Goal: Transaction & Acquisition: Purchase product/service

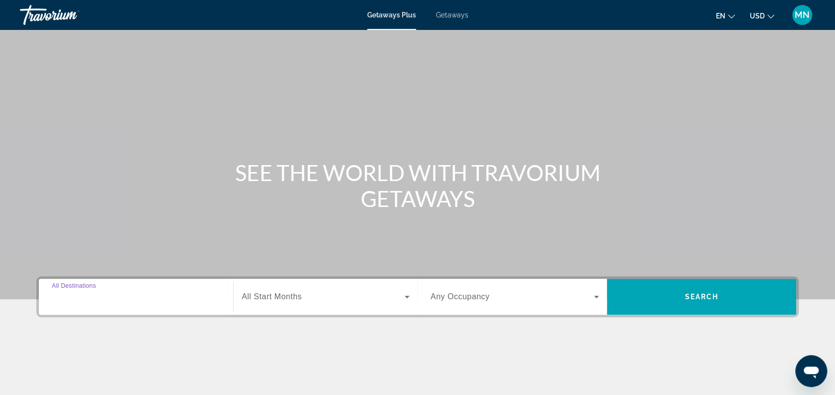
click at [136, 297] on input "Destination All Destinations" at bounding box center [136, 297] width 168 height 12
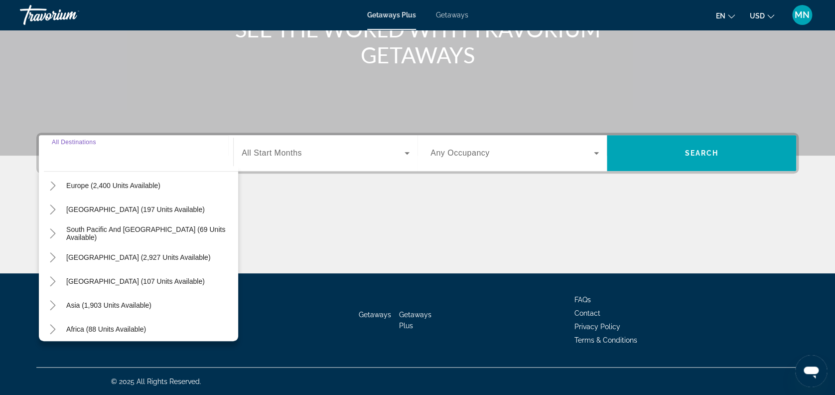
scroll to position [161, 0]
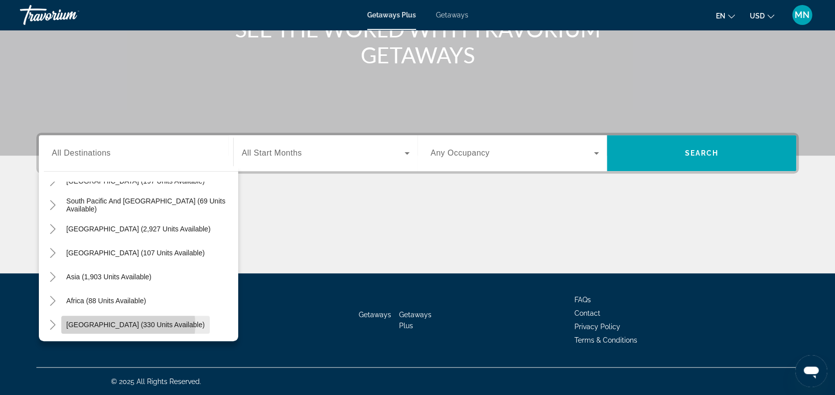
click at [128, 324] on span "Middle East (330 units available)" at bounding box center [135, 324] width 139 height 8
type input "**********"
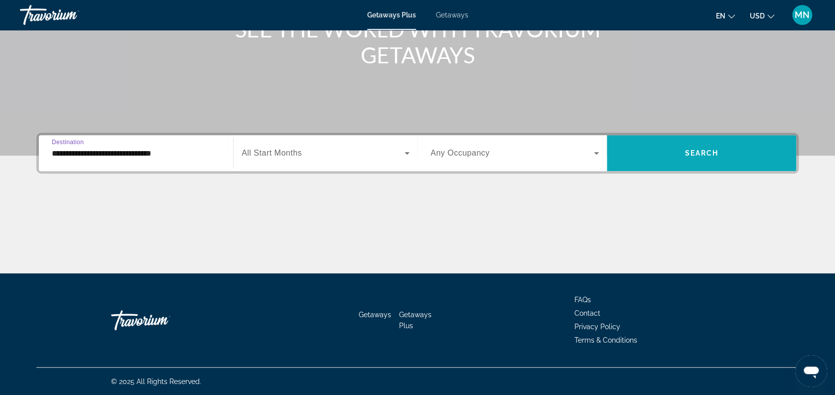
click at [667, 153] on span "Search widget" at bounding box center [701, 153] width 189 height 24
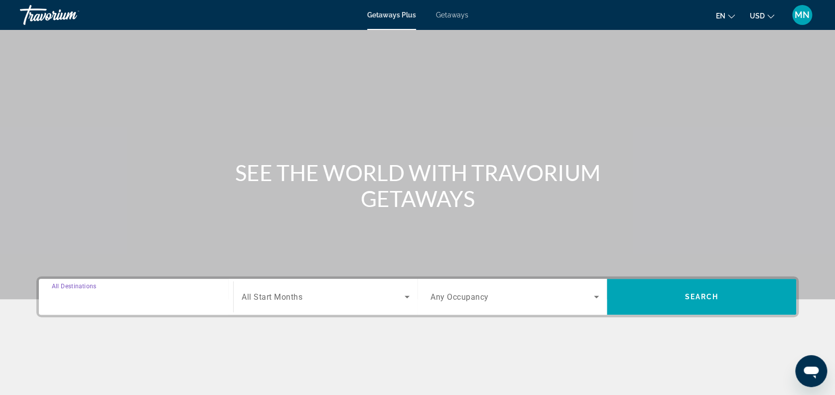
click at [118, 297] on input "Destination All Destinations" at bounding box center [136, 297] width 168 height 12
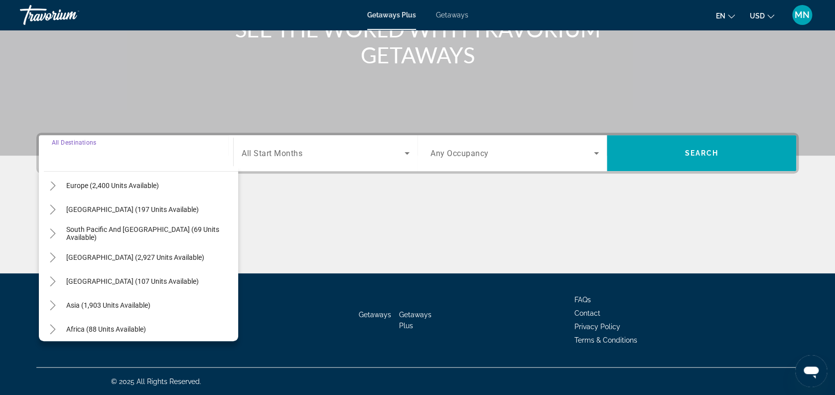
scroll to position [161, 0]
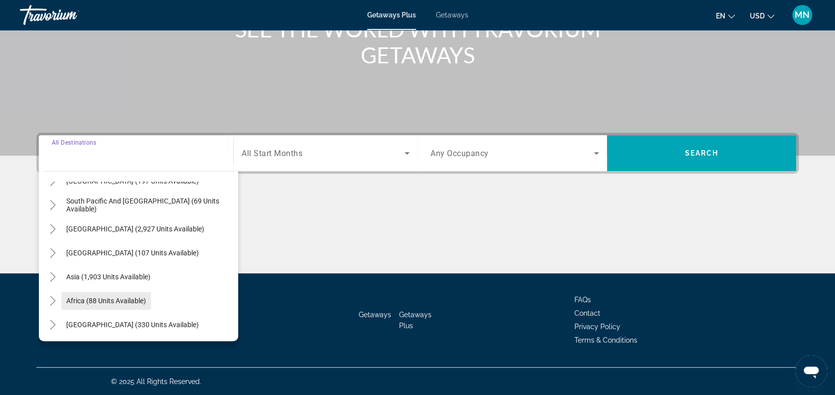
click at [129, 298] on span "Africa (88 units available)" at bounding box center [106, 300] width 80 height 8
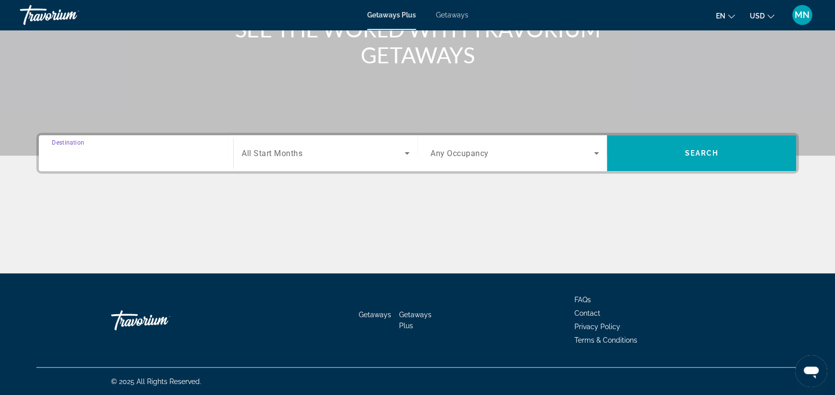
type input "**********"
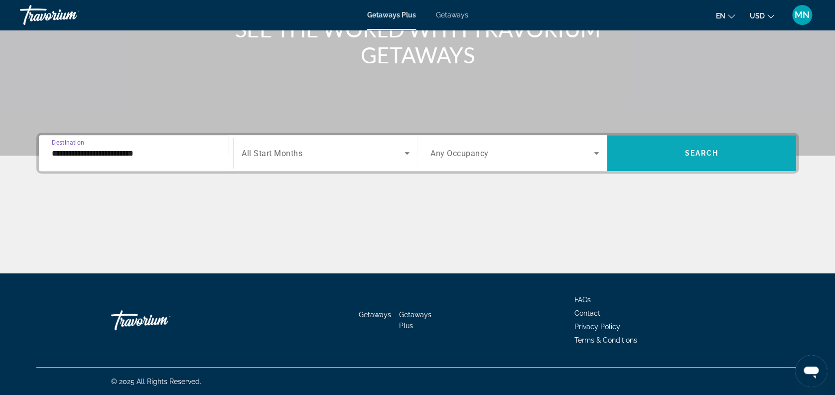
click at [674, 159] on span "Search widget" at bounding box center [701, 153] width 189 height 24
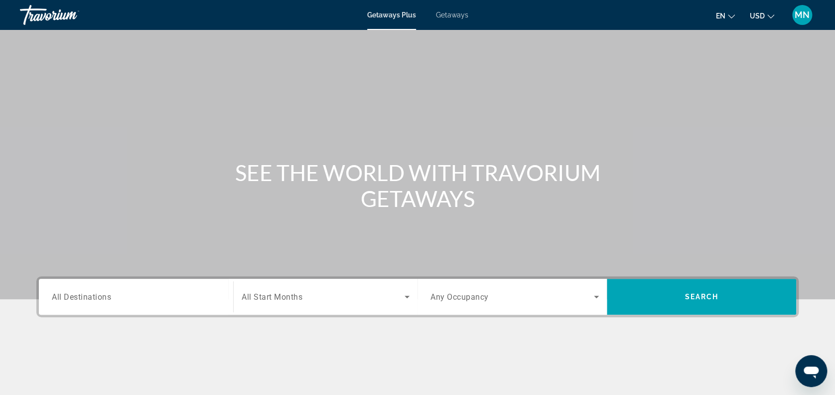
click at [128, 298] on input "Destination All Destinations" at bounding box center [136, 297] width 168 height 12
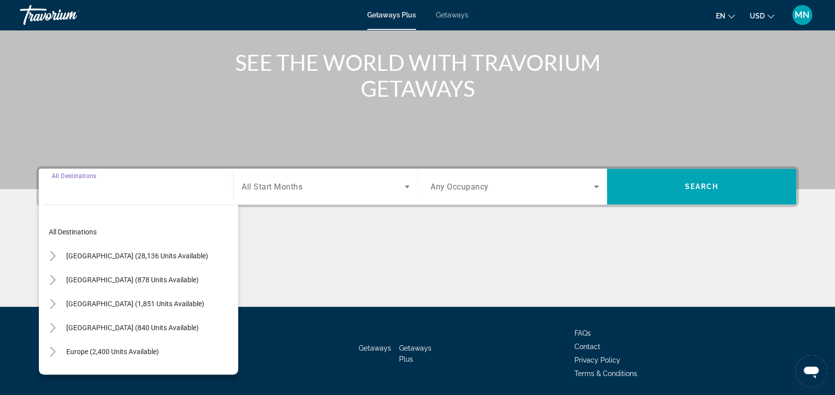
scroll to position [143, 0]
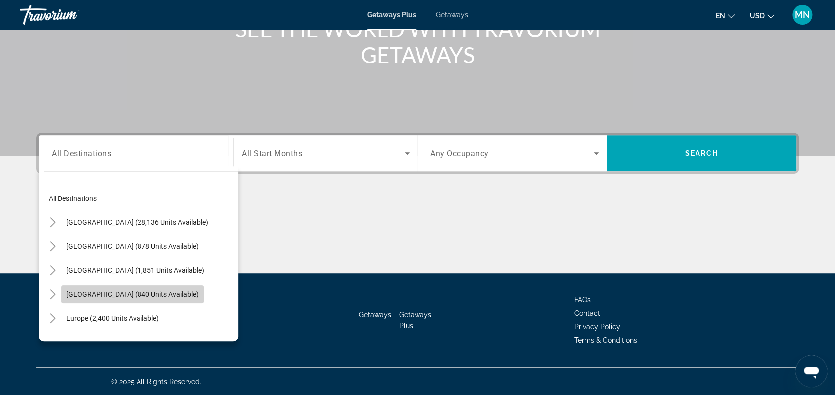
click at [132, 294] on span "Caribbean & Atlantic Islands (840 units available)" at bounding box center [132, 294] width 133 height 8
type input "**********"
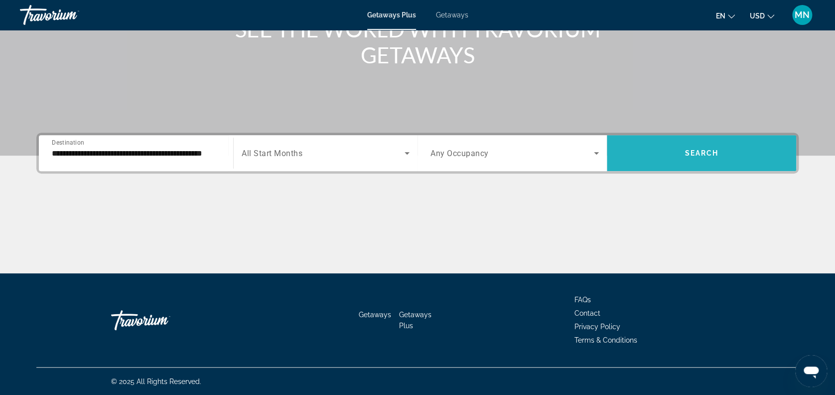
click at [720, 158] on span "Search widget" at bounding box center [701, 153] width 189 height 24
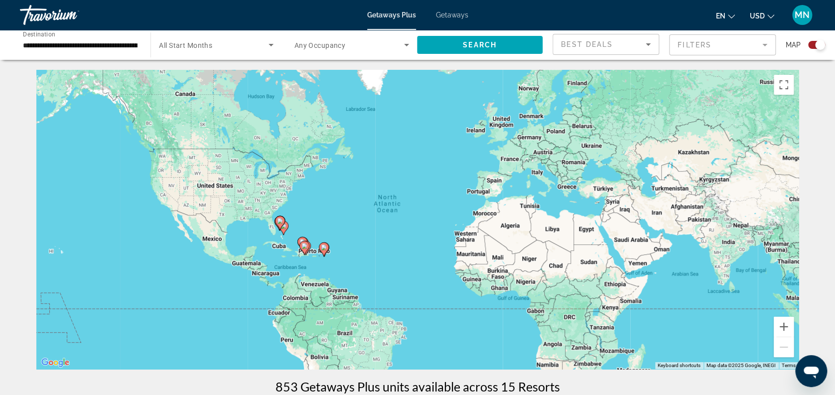
click at [641, 244] on div "To activate drag with keyboard, press Alt + Enter. Once in keyboard drag state,…" at bounding box center [417, 219] width 762 height 299
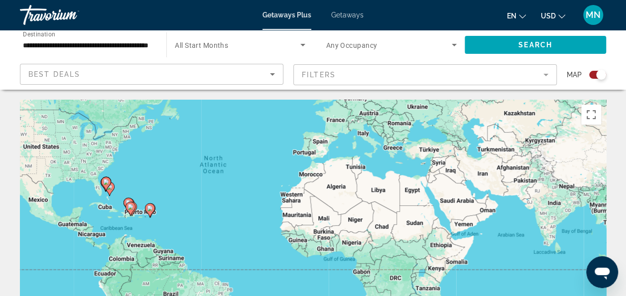
drag, startPoint x: 516, startPoint y: 251, endPoint x: 445, endPoint y: 171, distance: 106.9
click at [445, 172] on div "To activate drag with keyboard, press Alt + Enter. Once in keyboard drag state,…" at bounding box center [313, 249] width 586 height 299
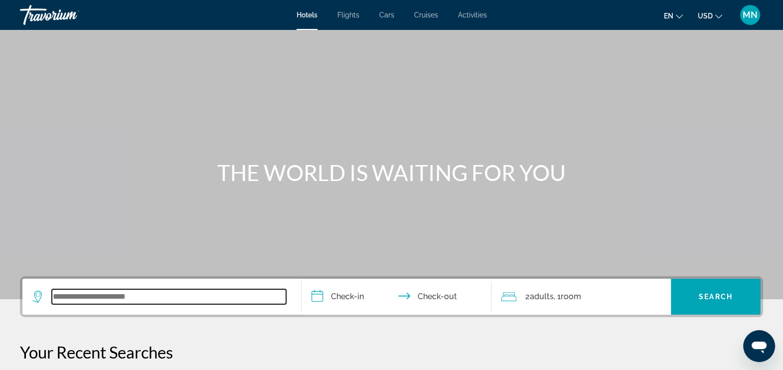
click at [151, 299] on input "Search widget" at bounding box center [169, 296] width 234 height 15
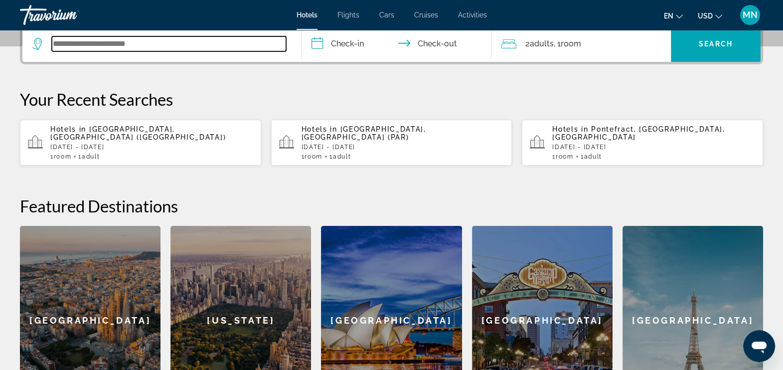
scroll to position [244, 0]
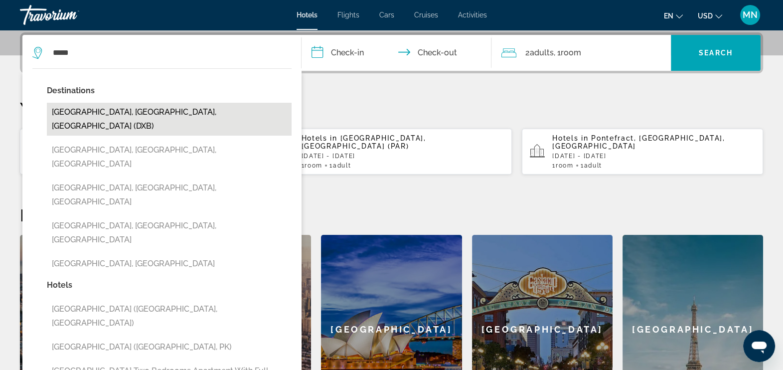
click at [132, 111] on button "[GEOGRAPHIC_DATA], [GEOGRAPHIC_DATA], [GEOGRAPHIC_DATA] (DXB)" at bounding box center [169, 119] width 245 height 33
type input "**********"
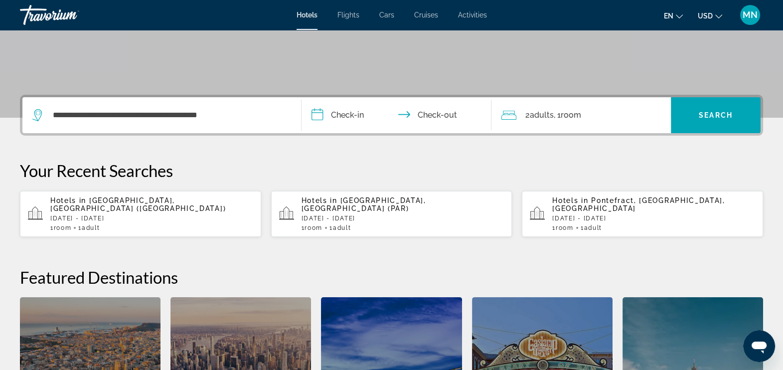
click at [341, 113] on input "**********" at bounding box center [397, 116] width 193 height 39
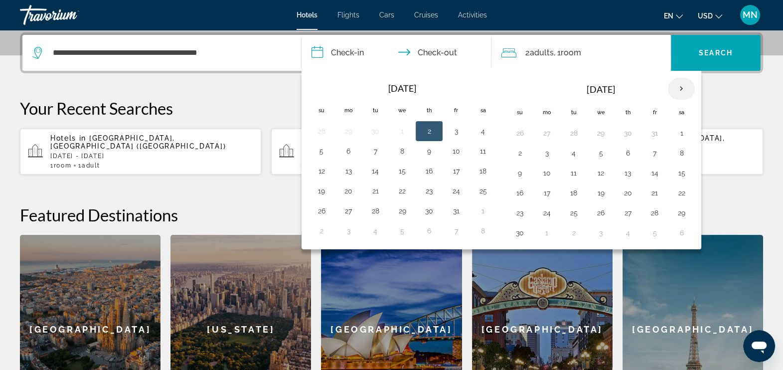
click at [677, 92] on th "Next month" at bounding box center [681, 89] width 27 height 22
click at [547, 154] on button "8" at bounding box center [547, 153] width 16 height 14
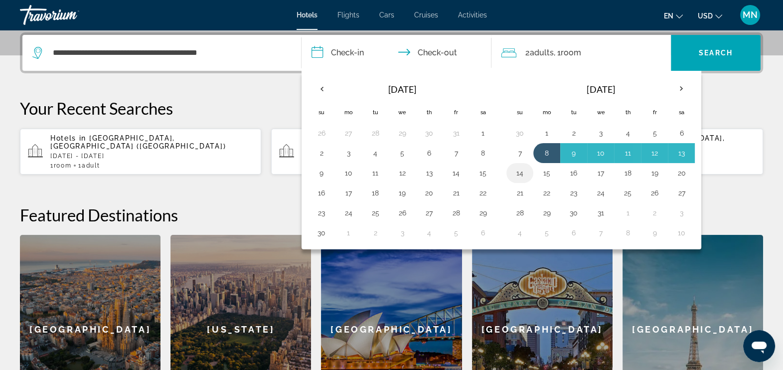
click at [519, 171] on button "14" at bounding box center [520, 173] width 16 height 14
type input "**********"
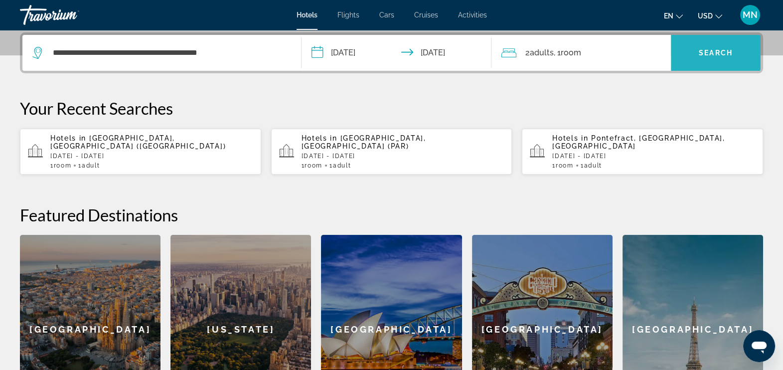
click at [707, 55] on span "Search" at bounding box center [716, 53] width 34 height 8
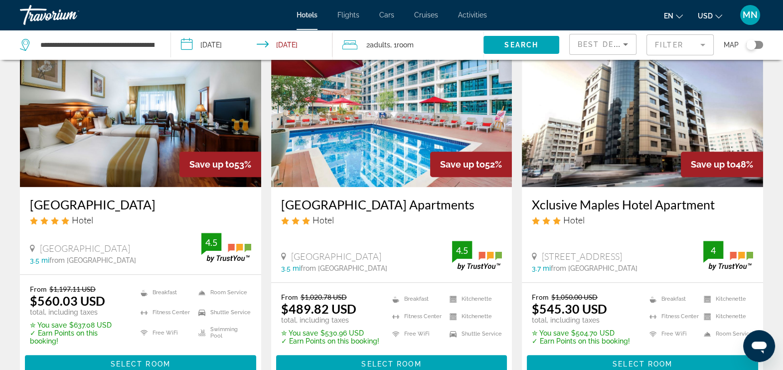
scroll to position [1246, 0]
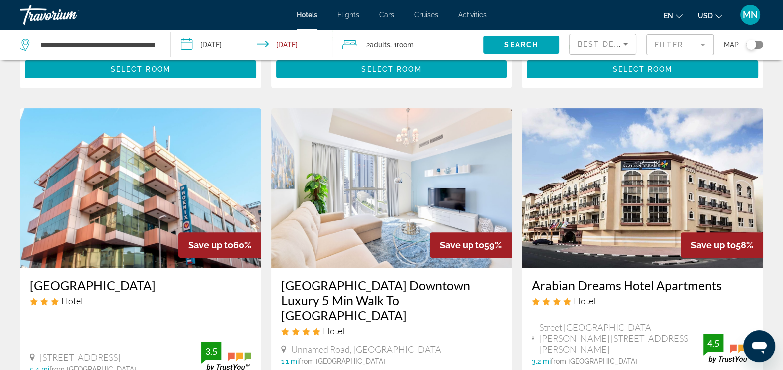
scroll to position [435, 0]
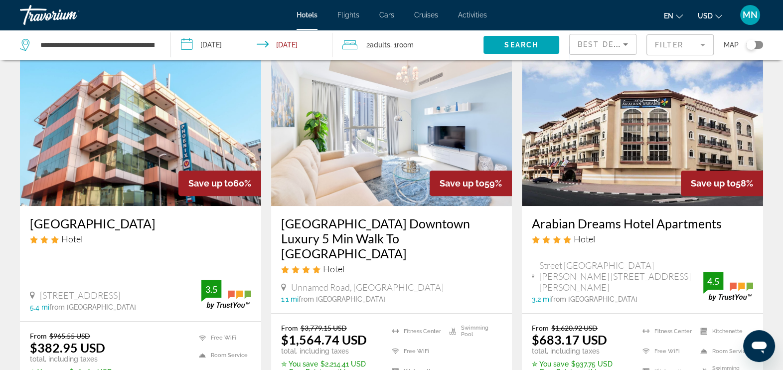
click at [138, 162] on img "Main content" at bounding box center [140, 125] width 241 height 159
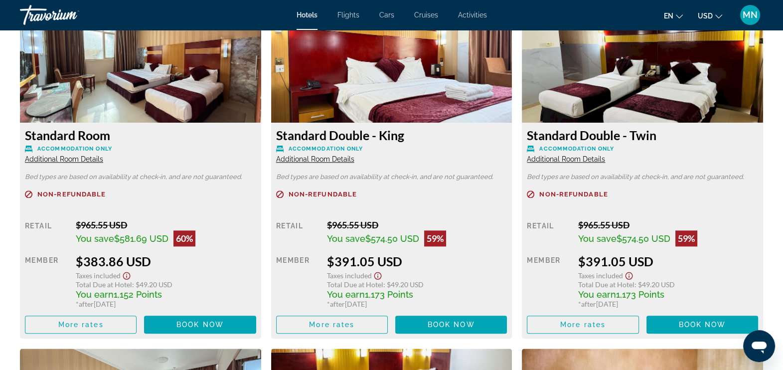
scroll to position [1432, 0]
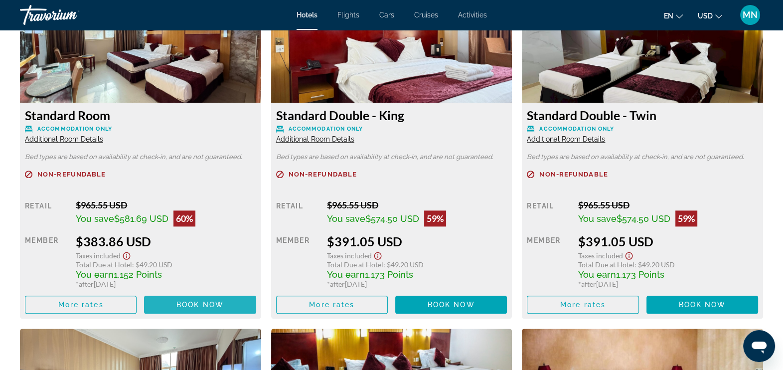
click at [207, 307] on span "Book now" at bounding box center [199, 304] width 47 height 8
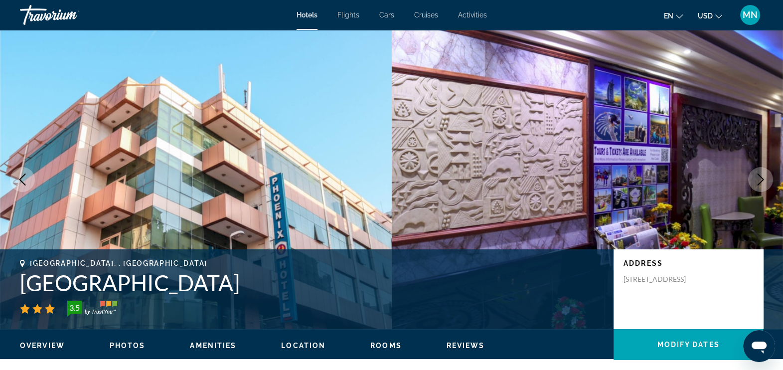
click at [758, 183] on icon "Next image" at bounding box center [760, 179] width 6 height 12
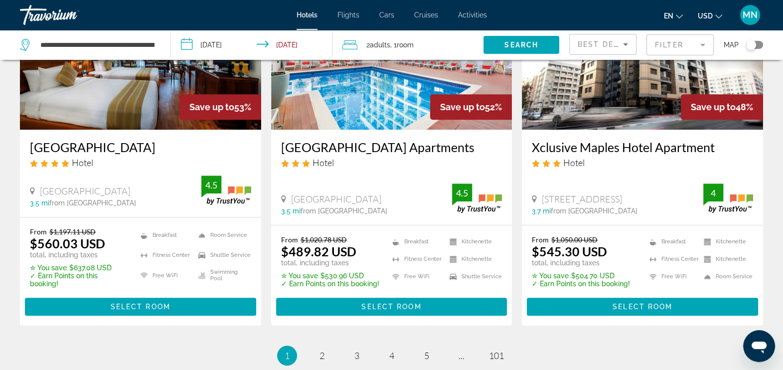
scroll to position [1370, 0]
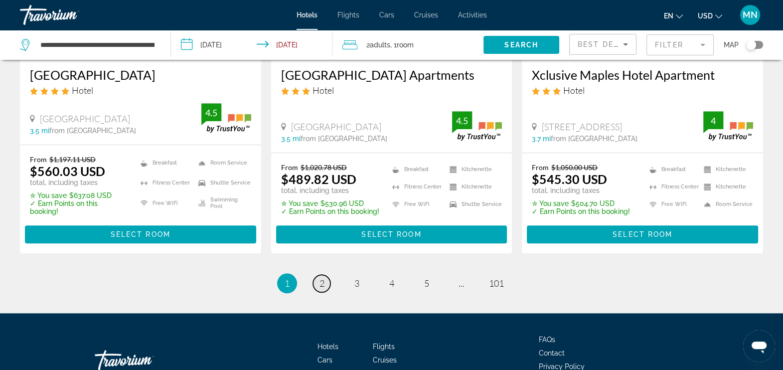
click at [325, 275] on link "page 2" at bounding box center [321, 283] width 17 height 17
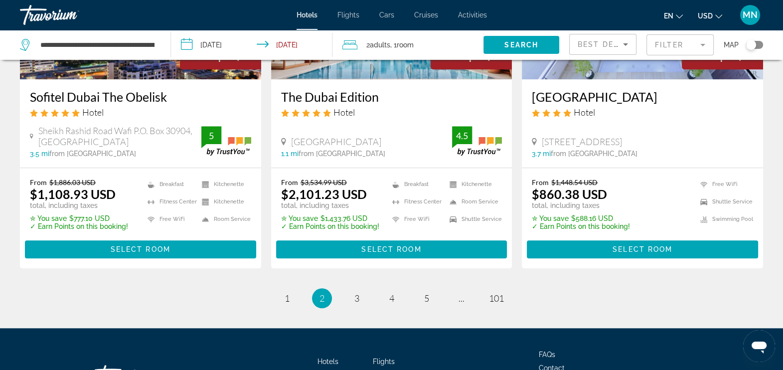
scroll to position [1370, 0]
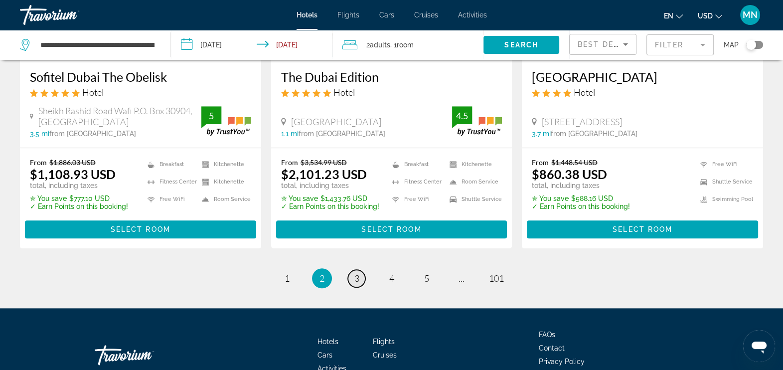
click at [355, 273] on span "3" at bounding box center [356, 278] width 5 height 11
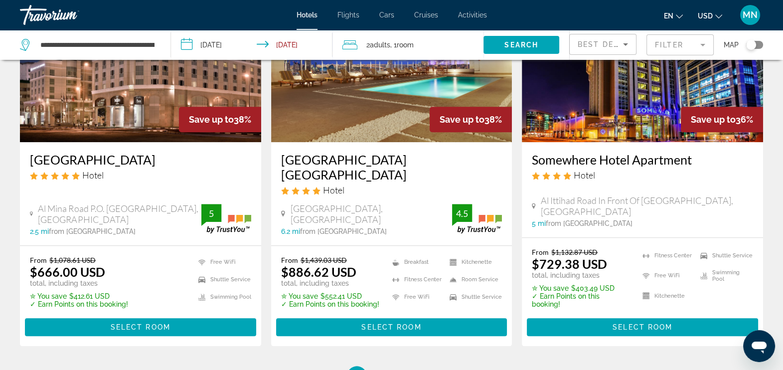
scroll to position [1308, 0]
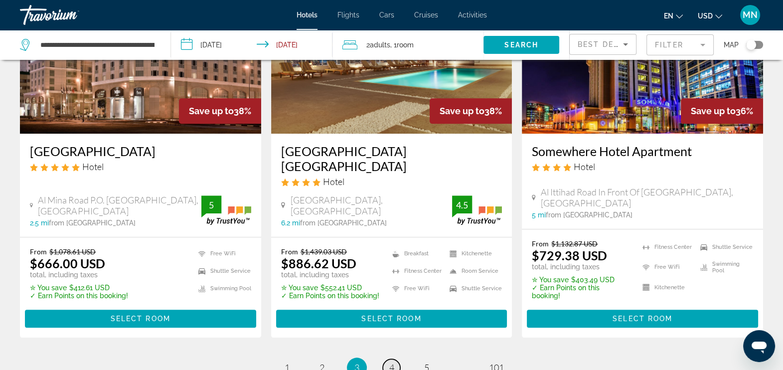
click at [390, 362] on span "4" at bounding box center [391, 367] width 5 height 11
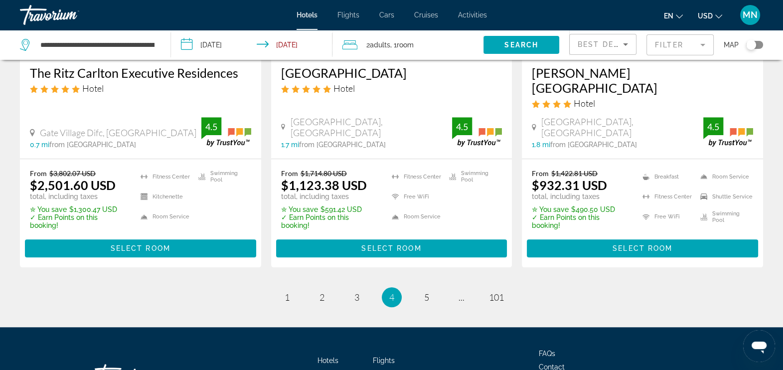
scroll to position [1370, 0]
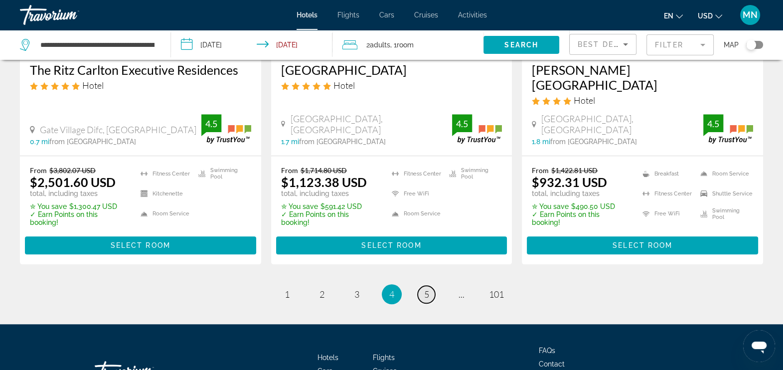
click at [430, 286] on link "page 5" at bounding box center [426, 294] width 17 height 17
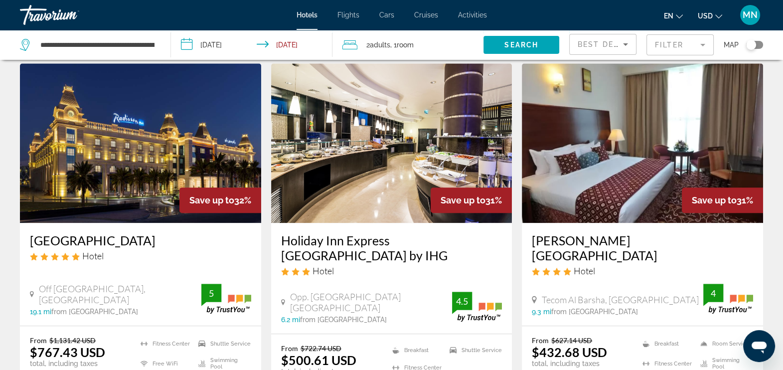
scroll to position [1246, 0]
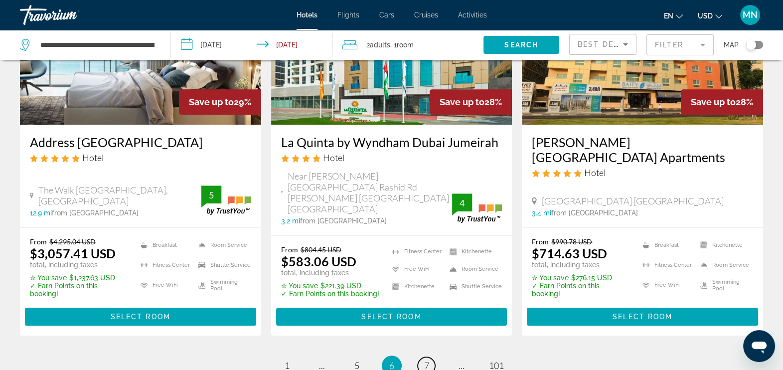
scroll to position [1308, 0]
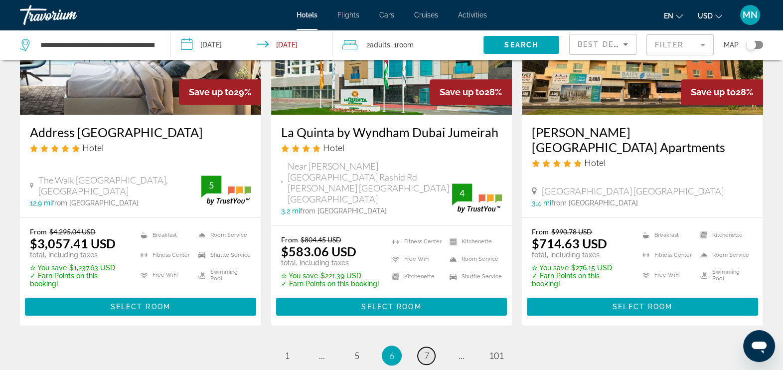
click at [431, 347] on link "page 7" at bounding box center [426, 355] width 17 height 17
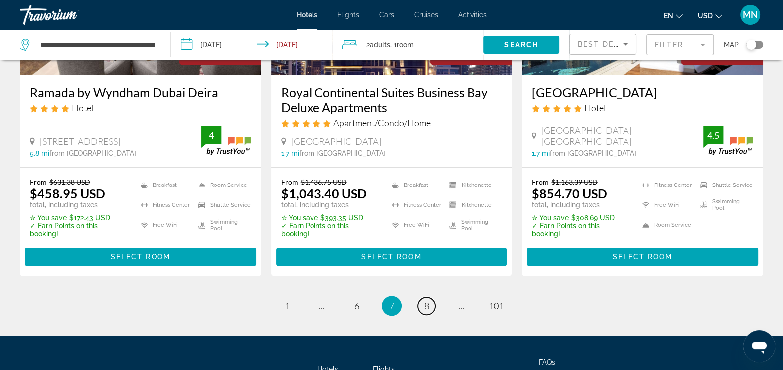
scroll to position [1388, 0]
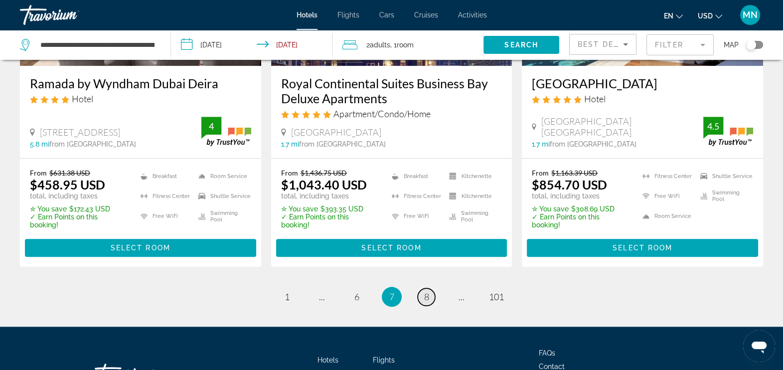
click at [426, 291] on span "8" at bounding box center [426, 296] width 5 height 11
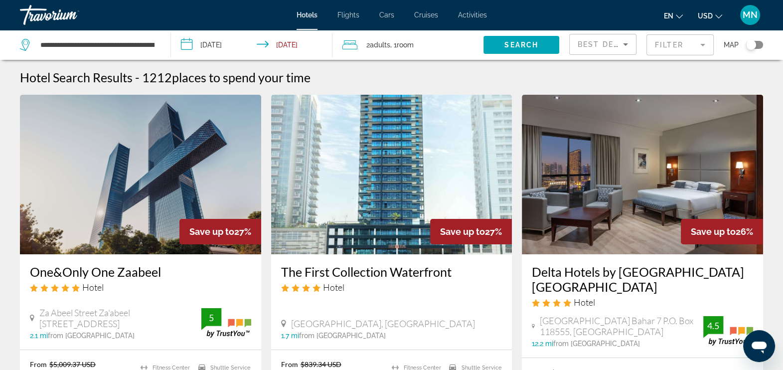
click at [703, 47] on mat-form-field "Filter" at bounding box center [679, 44] width 67 height 21
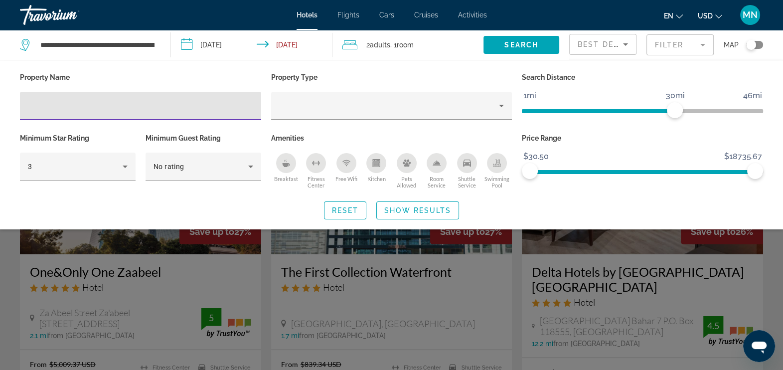
click at [72, 105] on input "Hotel Filters" at bounding box center [140, 106] width 225 height 12
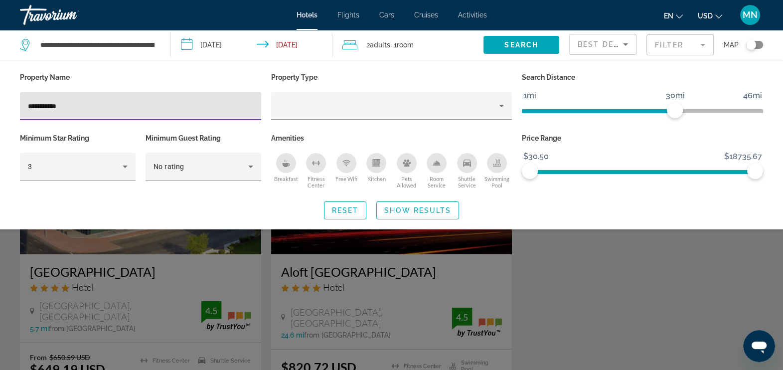
type input "**********"
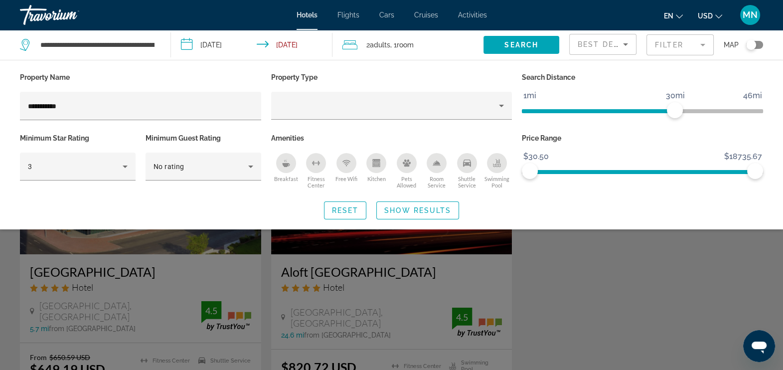
click at [607, 277] on div "Search widget" at bounding box center [391, 259] width 783 height 220
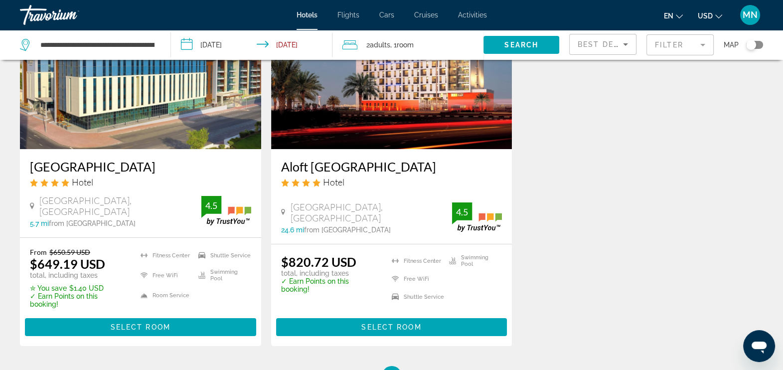
scroll to position [124, 0]
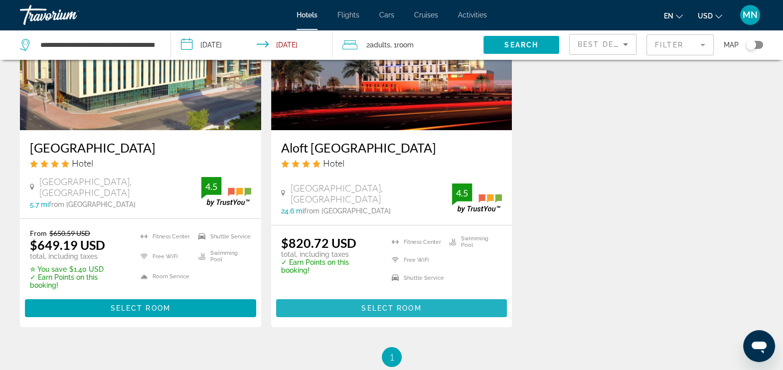
click at [378, 304] on span "Select Room" at bounding box center [391, 308] width 60 height 8
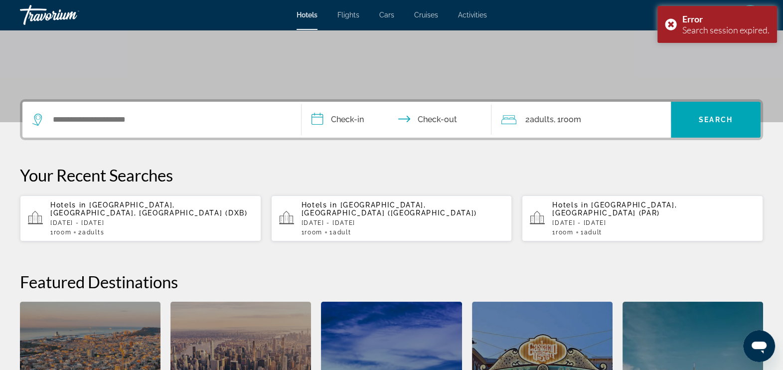
scroll to position [62, 0]
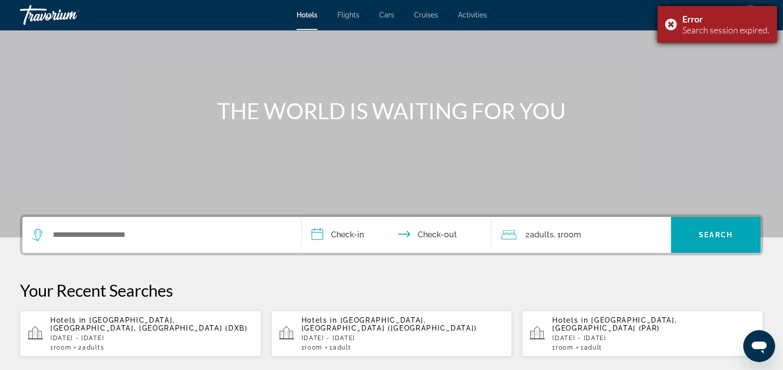
click at [669, 25] on div "Error Search session expired." at bounding box center [717, 24] width 120 height 37
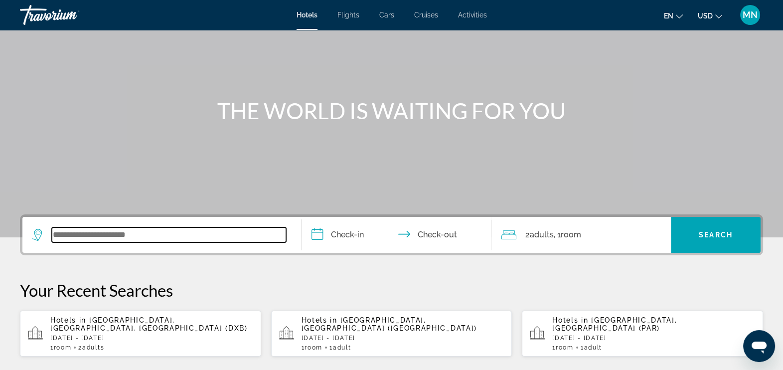
click at [156, 237] on input "Search widget" at bounding box center [169, 234] width 234 height 15
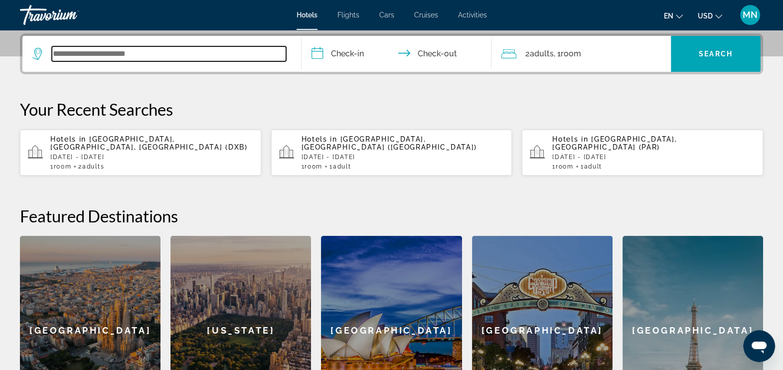
scroll to position [244, 0]
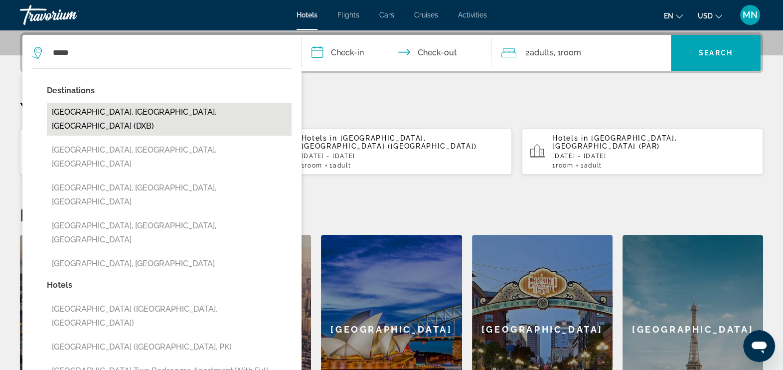
click at [150, 109] on button "[GEOGRAPHIC_DATA], [GEOGRAPHIC_DATA], [GEOGRAPHIC_DATA] (DXB)" at bounding box center [169, 119] width 245 height 33
type input "**********"
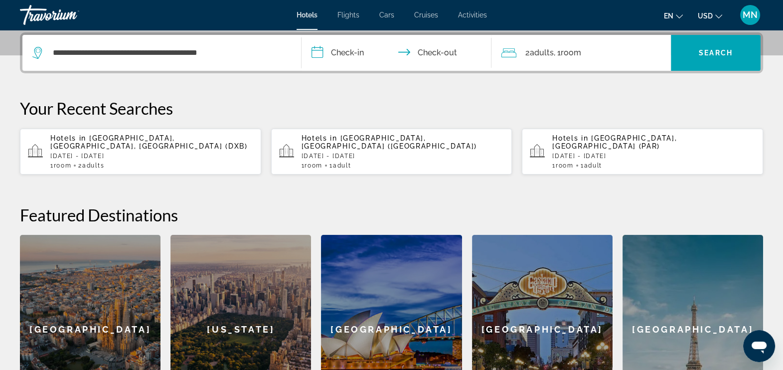
click at [349, 53] on input "**********" at bounding box center [397, 54] width 193 height 39
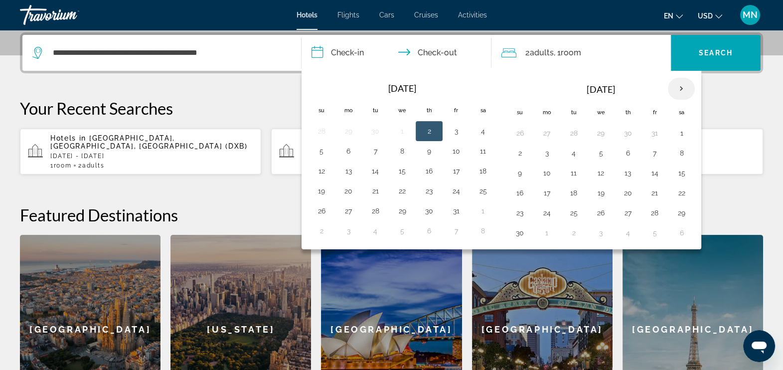
click at [683, 90] on th "Next month" at bounding box center [681, 89] width 27 height 22
click at [549, 154] on button "8" at bounding box center [547, 153] width 16 height 14
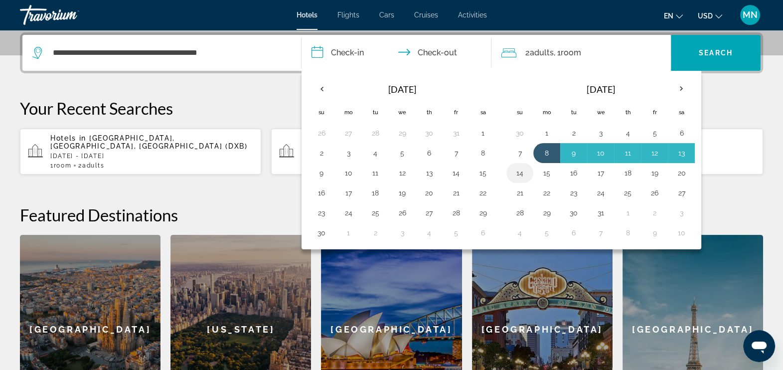
click at [521, 174] on button "14" at bounding box center [520, 173] width 16 height 14
type input "**********"
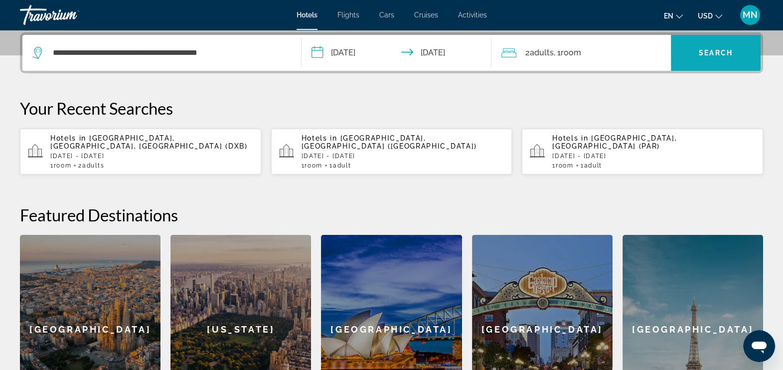
click at [706, 47] on span "Search widget" at bounding box center [716, 53] width 90 height 24
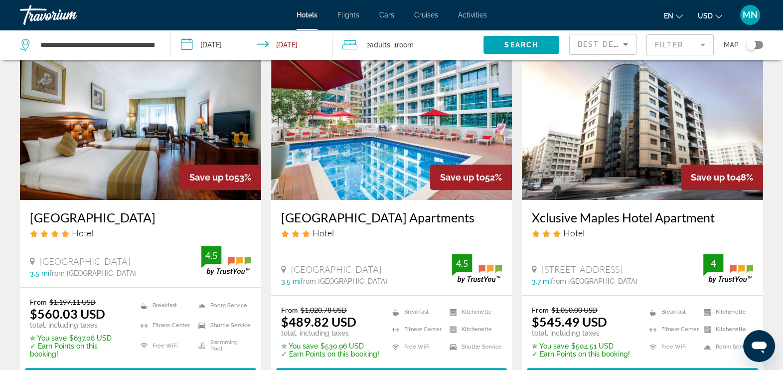
scroll to position [1059, 0]
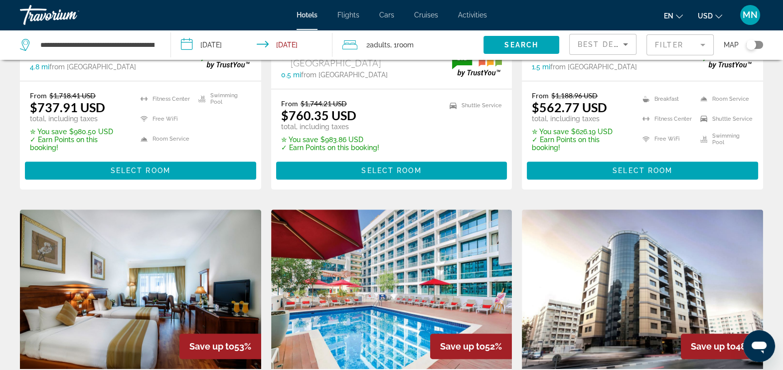
click at [703, 45] on mat-form-field "Filter" at bounding box center [679, 44] width 67 height 21
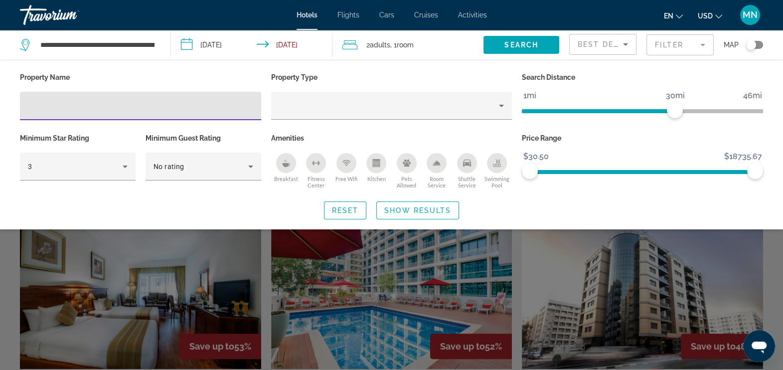
click at [74, 104] on input "Hotel Filters" at bounding box center [140, 106] width 225 height 12
click at [125, 167] on icon "Hotel Filters" at bounding box center [125, 166] width 12 height 12
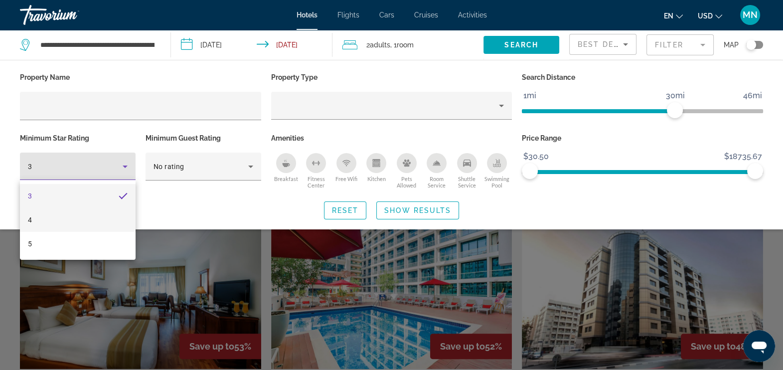
click at [57, 221] on mat-option "4" at bounding box center [78, 220] width 116 height 24
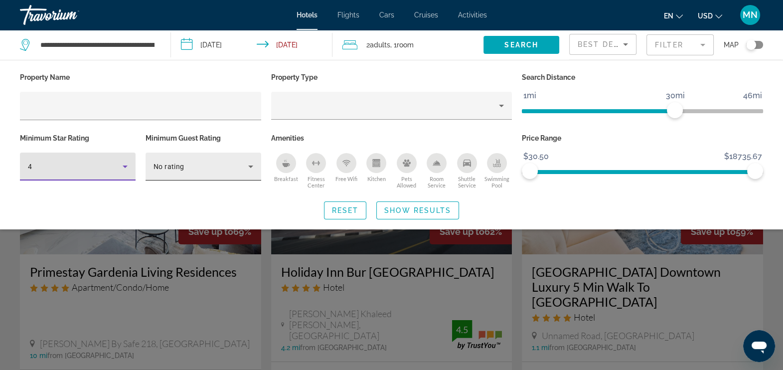
click at [250, 169] on icon "Hotel Filters" at bounding box center [251, 166] width 12 height 12
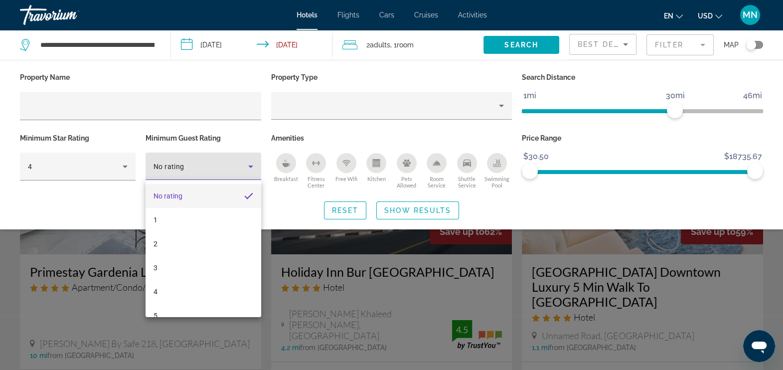
click at [250, 169] on div at bounding box center [391, 185] width 783 height 370
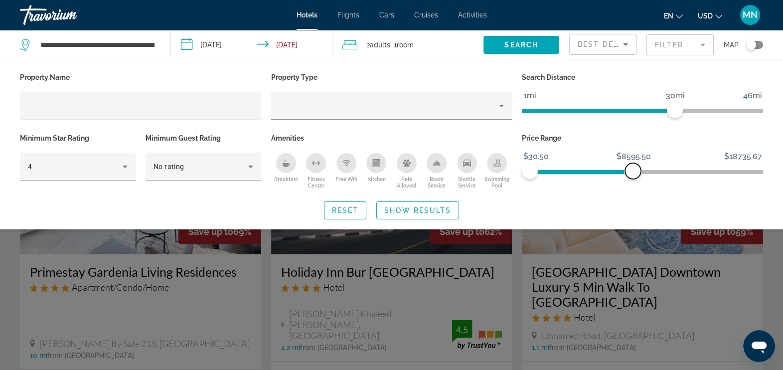
drag, startPoint x: 756, startPoint y: 172, endPoint x: 633, endPoint y: 178, distance: 123.2
click at [633, 178] on div "Price Range $30.50 $18735.67 $30.50 $8595.50" at bounding box center [642, 161] width 251 height 60
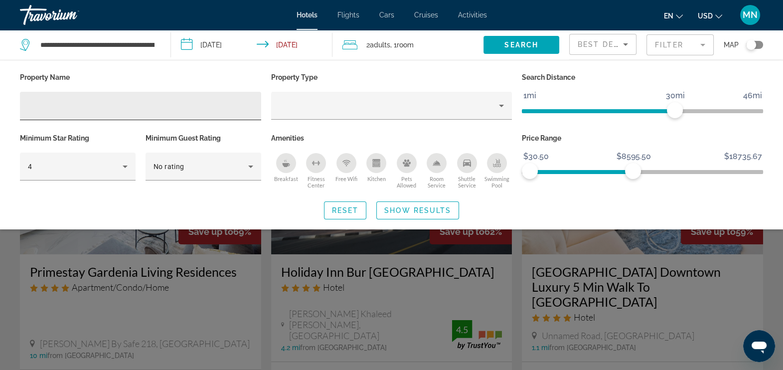
click at [104, 110] on input "Hotel Filters" at bounding box center [140, 106] width 225 height 12
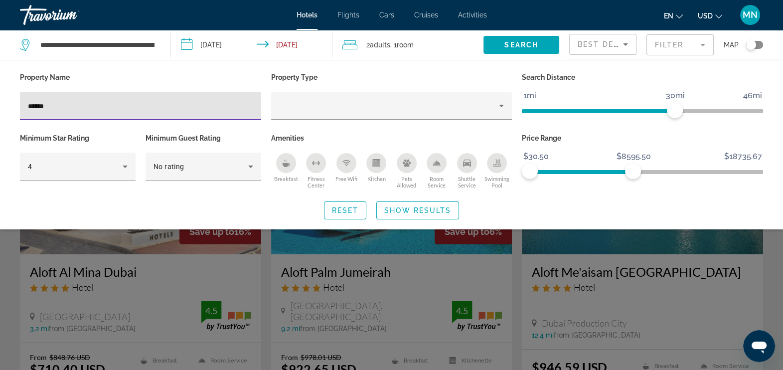
type input "*****"
click at [593, 264] on div "Search widget" at bounding box center [391, 259] width 783 height 220
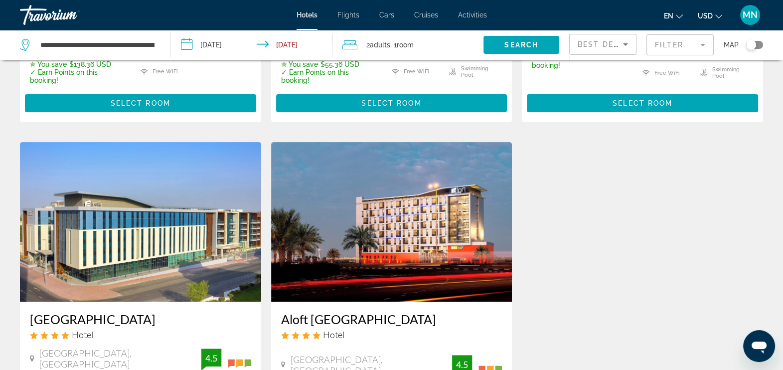
scroll to position [374, 0]
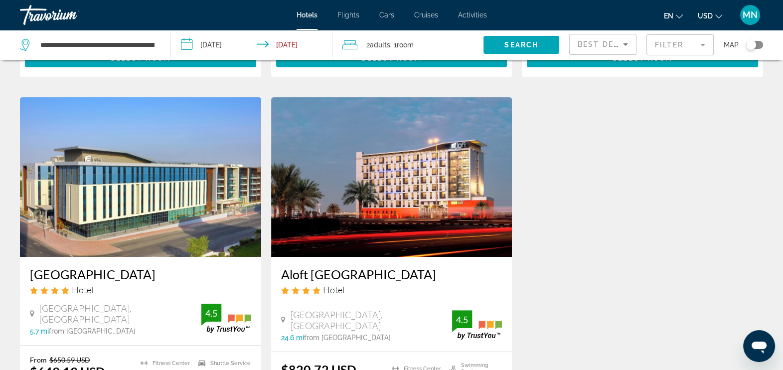
click at [136, 187] on img "Main content" at bounding box center [140, 176] width 241 height 159
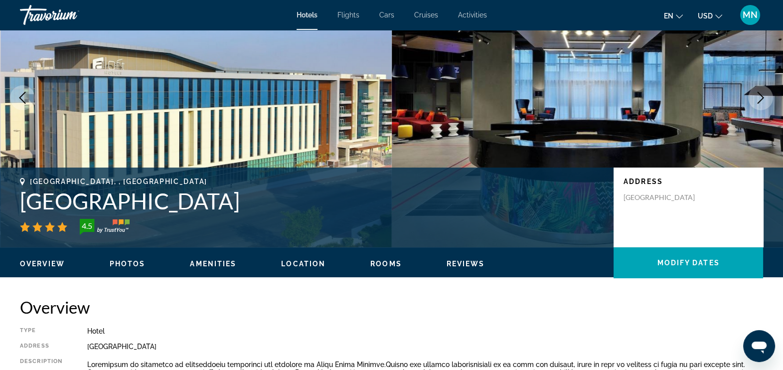
scroll to position [62, 0]
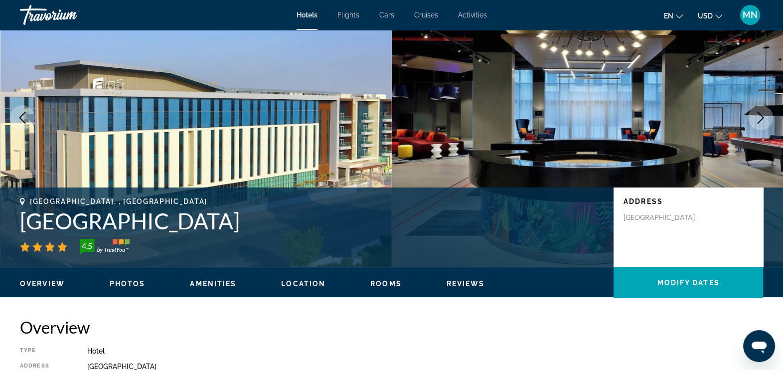
click at [125, 284] on span "Photos" at bounding box center [128, 284] width 36 height 8
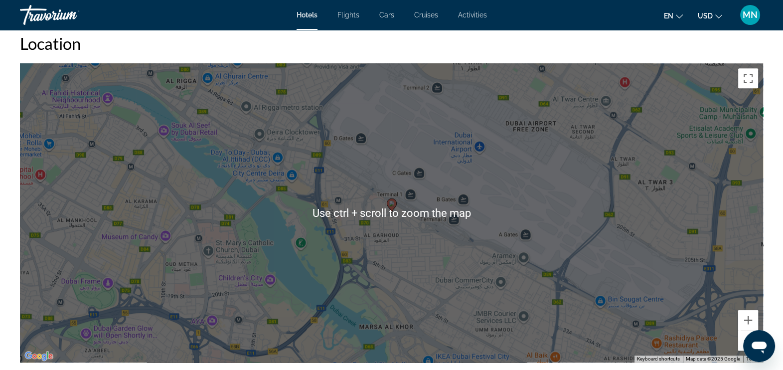
scroll to position [922, 0]
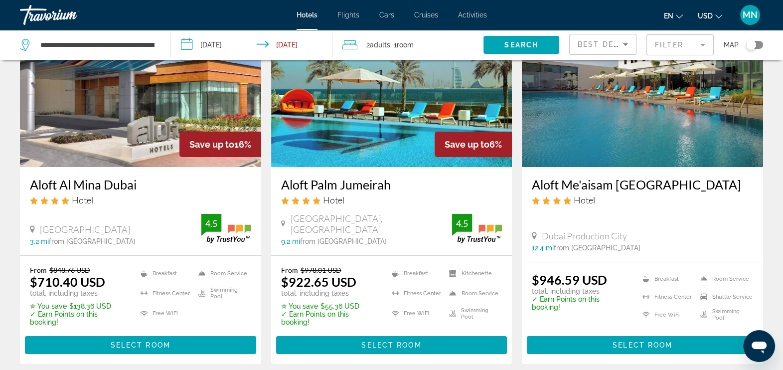
scroll to position [62, 0]
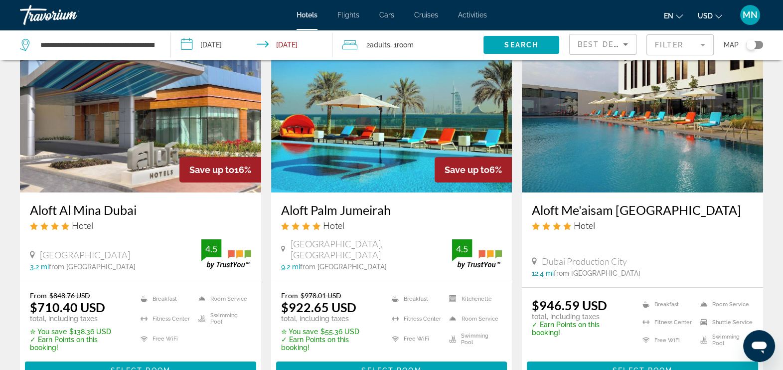
click at [407, 148] on img "Main content" at bounding box center [391, 112] width 241 height 159
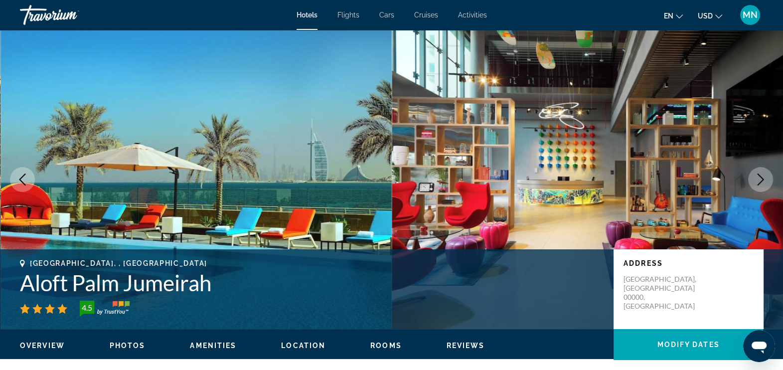
click at [757, 181] on icon "Next image" at bounding box center [760, 179] width 12 height 12
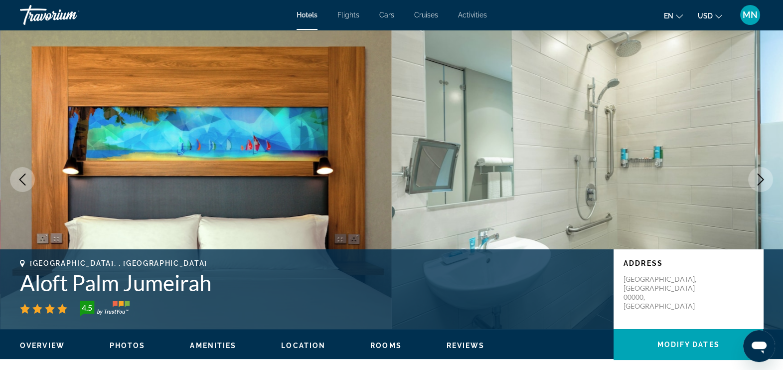
click at [757, 181] on icon "Next image" at bounding box center [760, 179] width 12 height 12
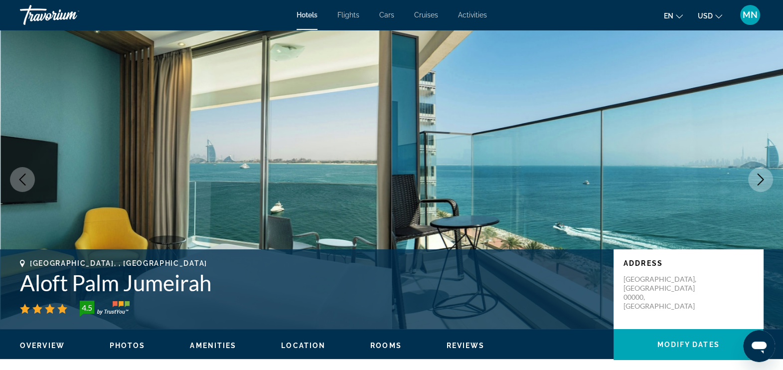
click at [120, 346] on span "Photos" at bounding box center [128, 345] width 36 height 8
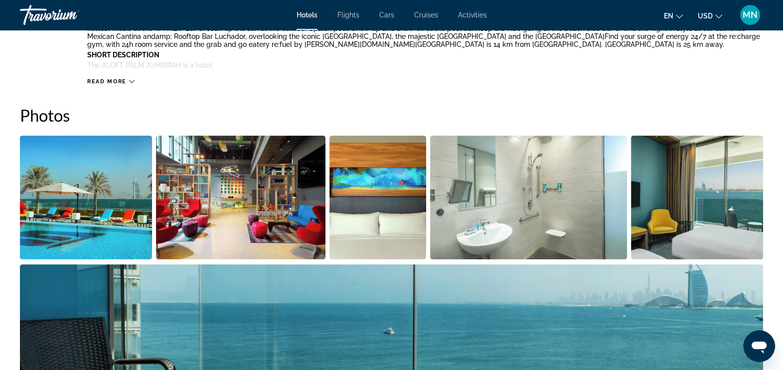
scroll to position [486, 0]
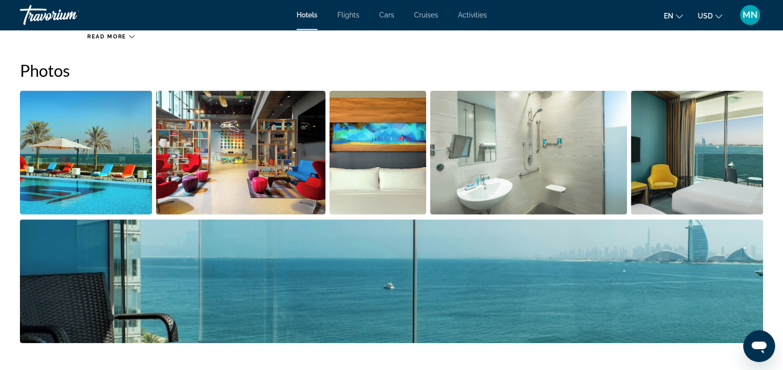
click at [98, 158] on img "Open full-screen image slider" at bounding box center [86, 153] width 132 height 124
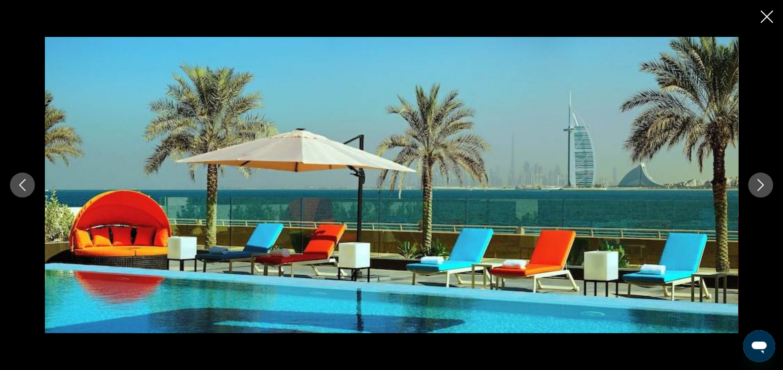
click at [758, 188] on icon "Next image" at bounding box center [760, 185] width 12 height 12
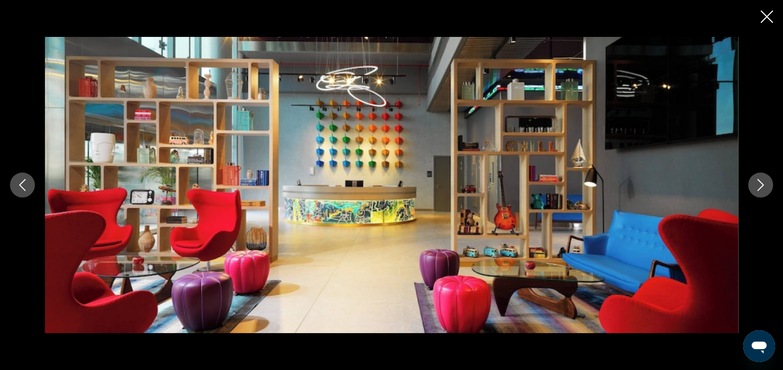
click at [759, 188] on icon "Next image" at bounding box center [760, 185] width 6 height 12
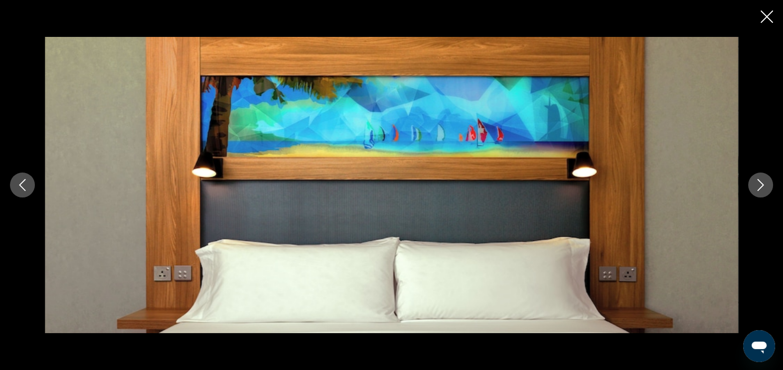
click at [759, 188] on icon "Next image" at bounding box center [760, 185] width 6 height 12
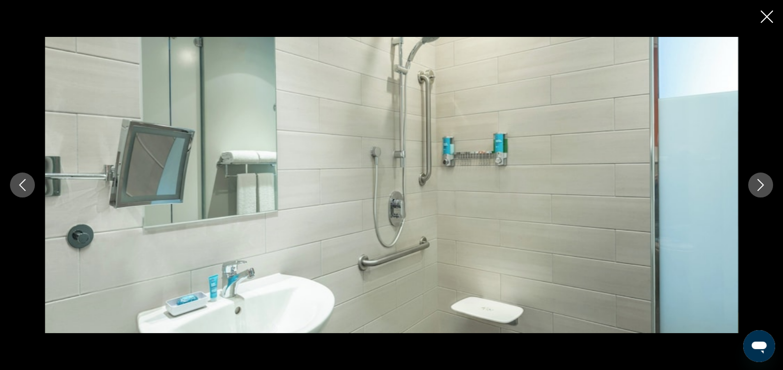
click at [763, 191] on button "Next image" at bounding box center [760, 184] width 25 height 25
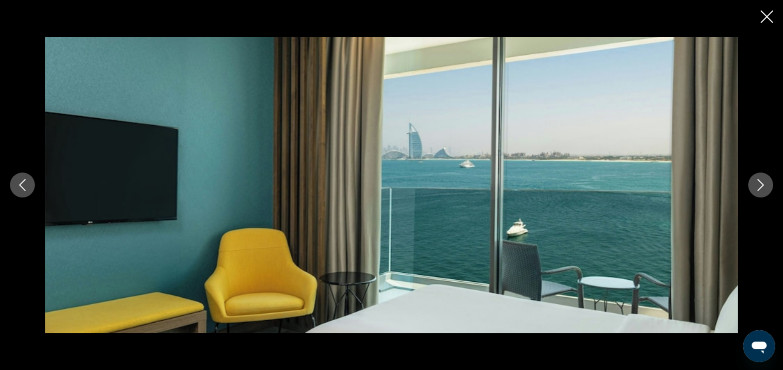
click at [763, 191] on button "Next image" at bounding box center [760, 184] width 25 height 25
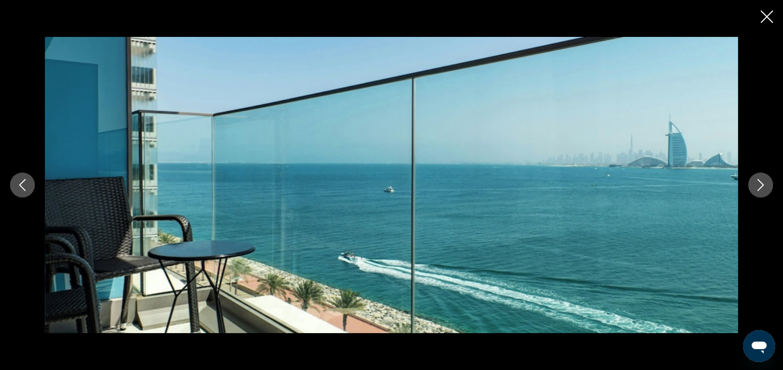
click at [763, 191] on button "Next image" at bounding box center [760, 184] width 25 height 25
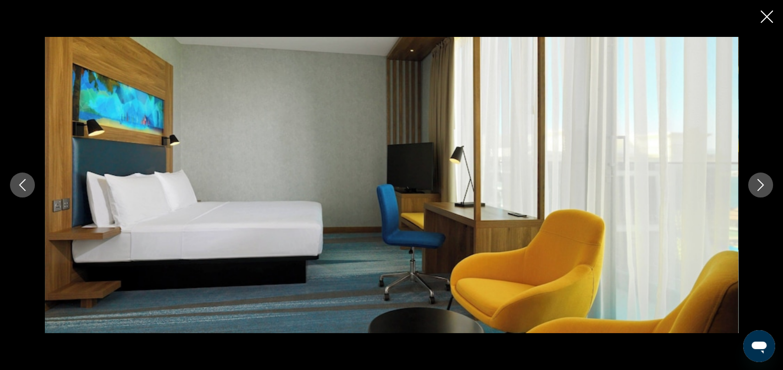
click at [763, 191] on button "Next image" at bounding box center [760, 184] width 25 height 25
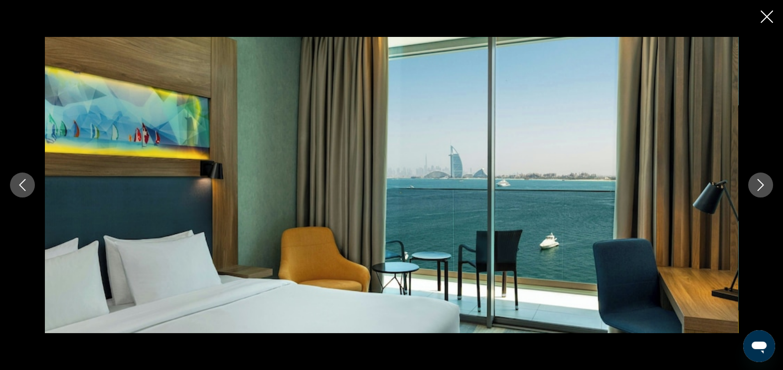
click at [763, 191] on button "Next image" at bounding box center [760, 184] width 25 height 25
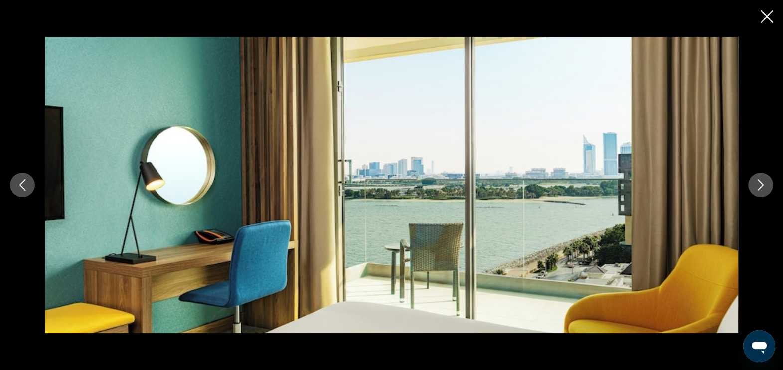
click at [763, 191] on button "Next image" at bounding box center [760, 184] width 25 height 25
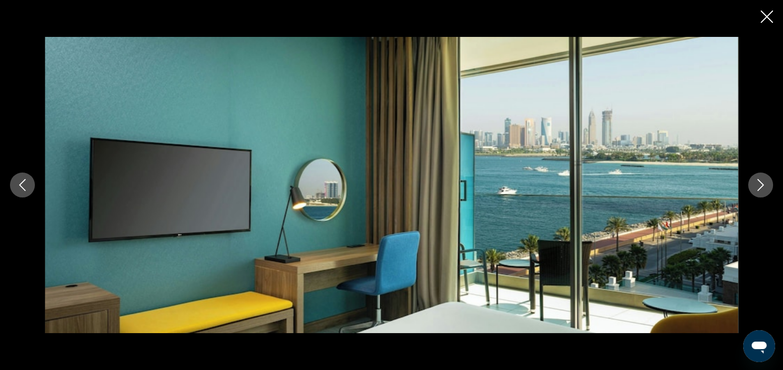
click at [764, 191] on button "Next image" at bounding box center [760, 184] width 25 height 25
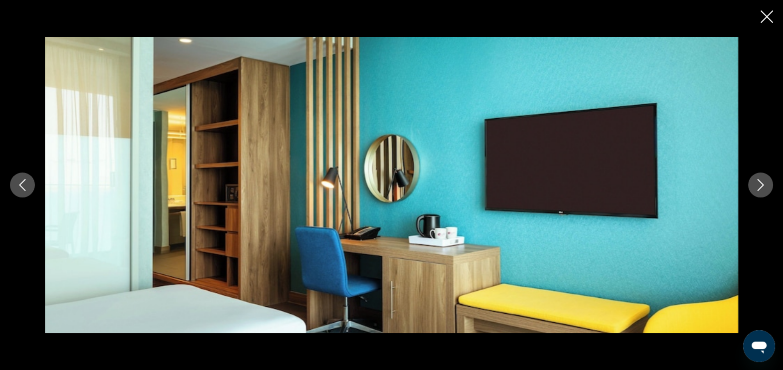
click at [764, 191] on button "Next image" at bounding box center [760, 184] width 25 height 25
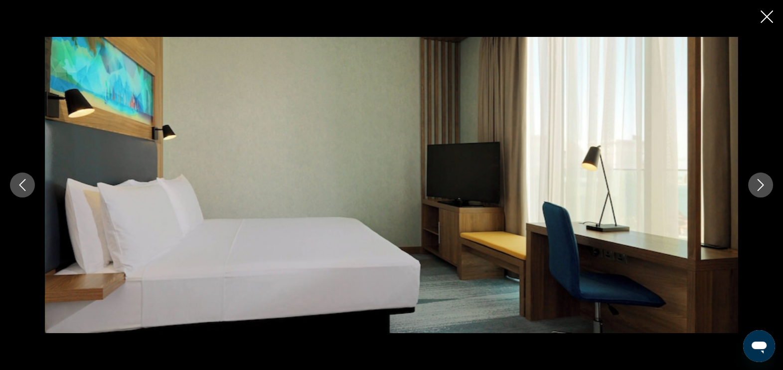
click at [764, 191] on button "Next image" at bounding box center [760, 184] width 25 height 25
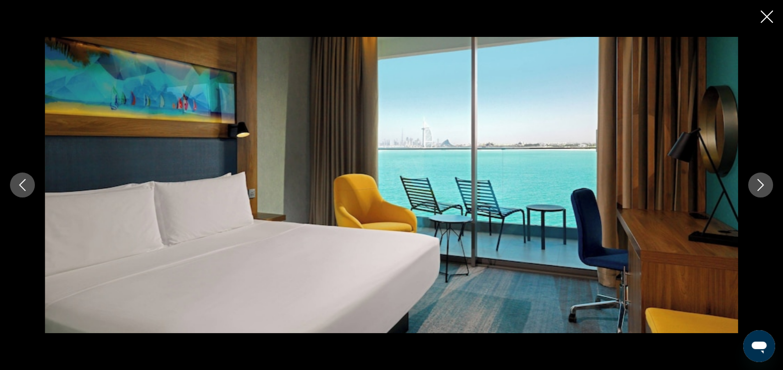
click at [764, 191] on button "Next image" at bounding box center [760, 184] width 25 height 25
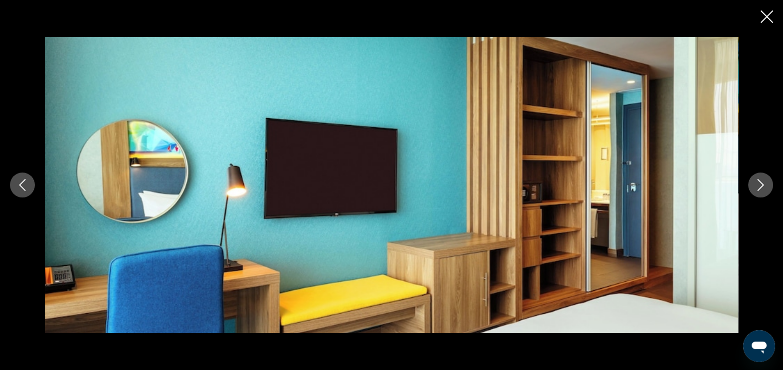
click at [764, 191] on button "Next image" at bounding box center [760, 184] width 25 height 25
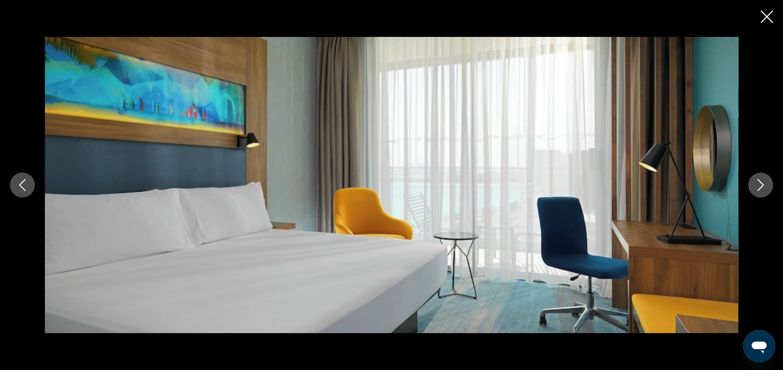
click at [762, 191] on button "Next image" at bounding box center [760, 184] width 25 height 25
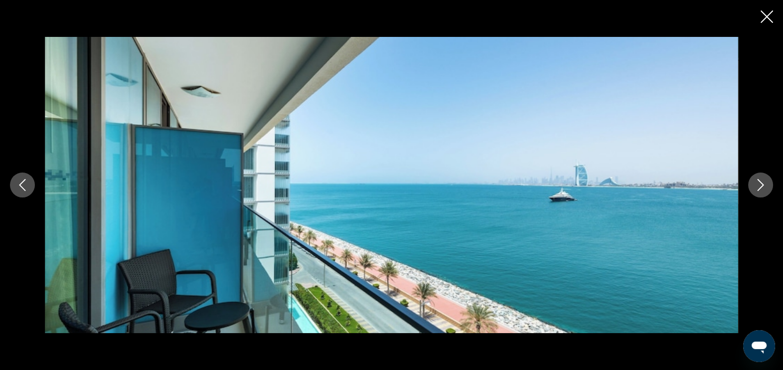
click at [762, 191] on button "Next image" at bounding box center [760, 184] width 25 height 25
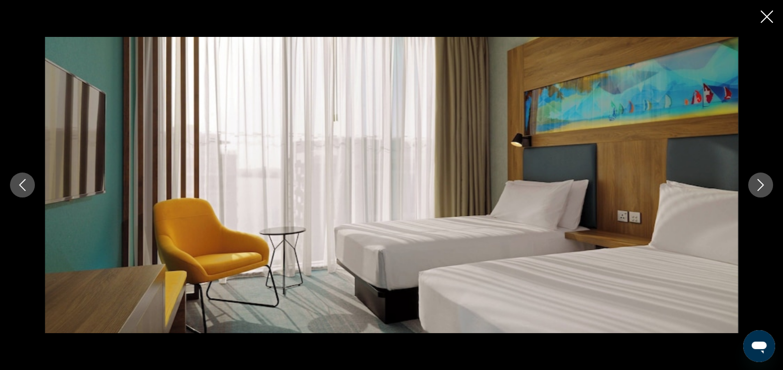
click at [762, 191] on button "Next image" at bounding box center [760, 184] width 25 height 25
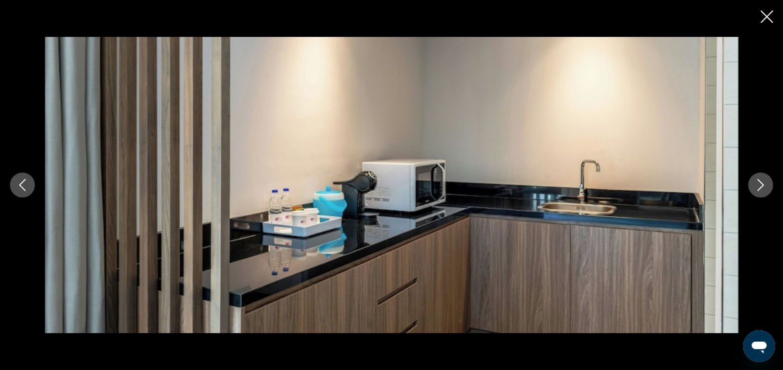
click at [762, 191] on button "Next image" at bounding box center [760, 184] width 25 height 25
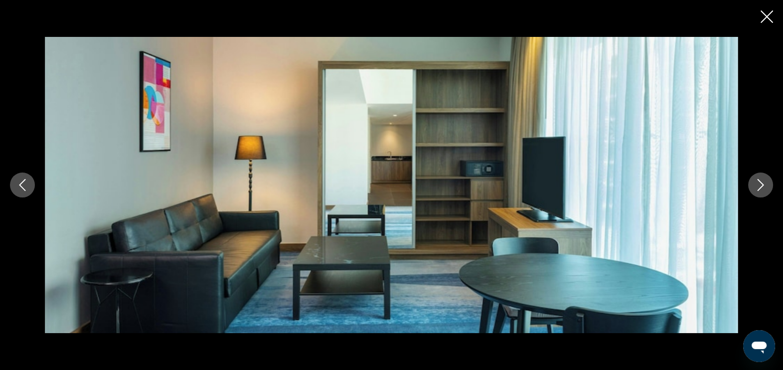
click at [762, 191] on button "Next image" at bounding box center [760, 184] width 25 height 25
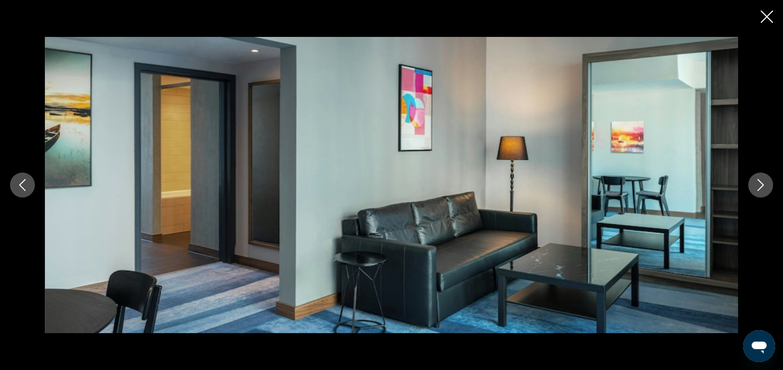
click at [762, 20] on icon "Close slideshow" at bounding box center [766, 16] width 12 height 12
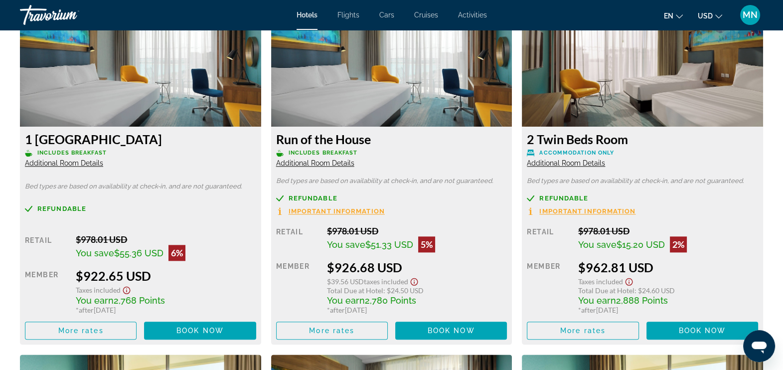
scroll to position [1421, 0]
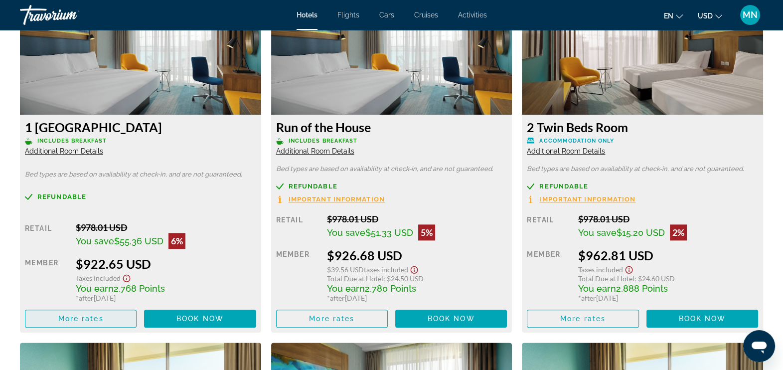
click at [100, 321] on span "More rates" at bounding box center [80, 318] width 45 height 8
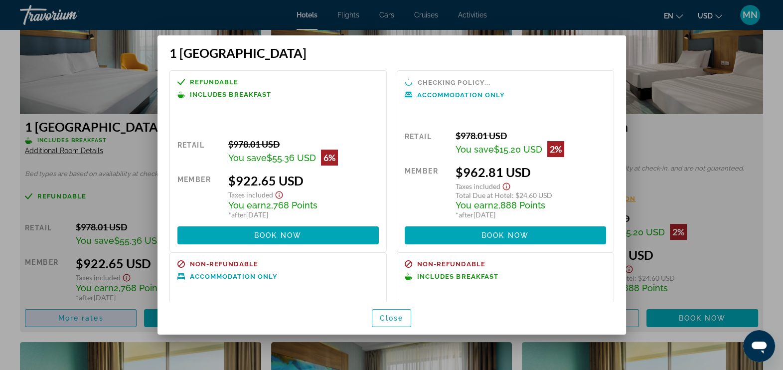
scroll to position [0, 0]
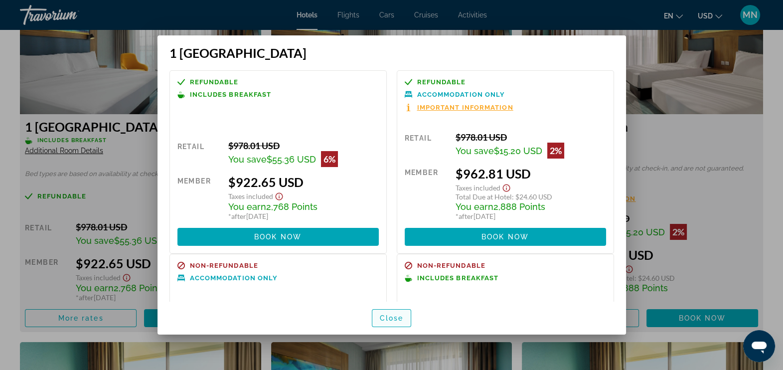
click at [389, 321] on span "Close" at bounding box center [392, 318] width 24 height 8
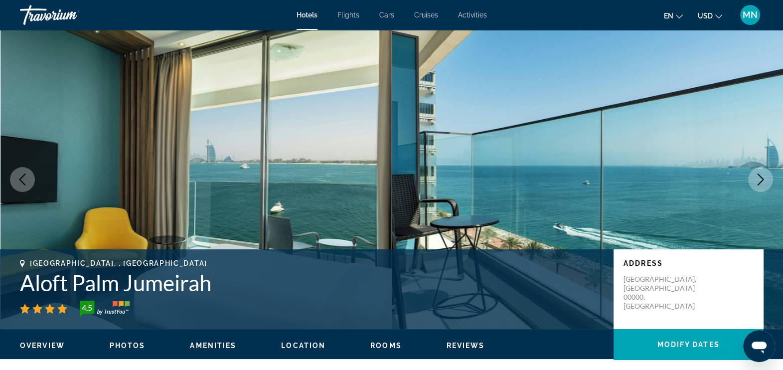
scroll to position [1421, 0]
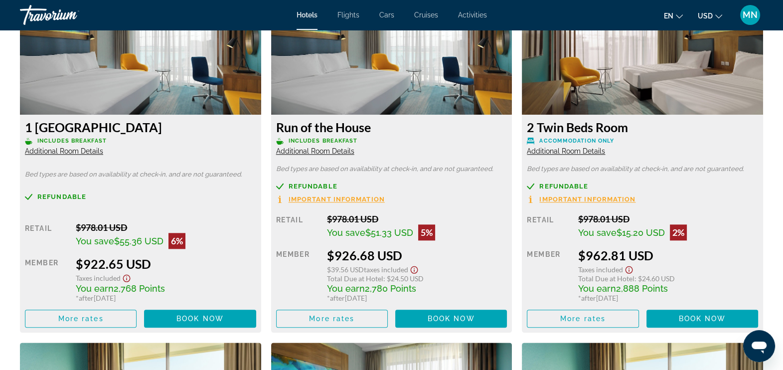
click at [135, 77] on img "Main content" at bounding box center [140, 52] width 241 height 125
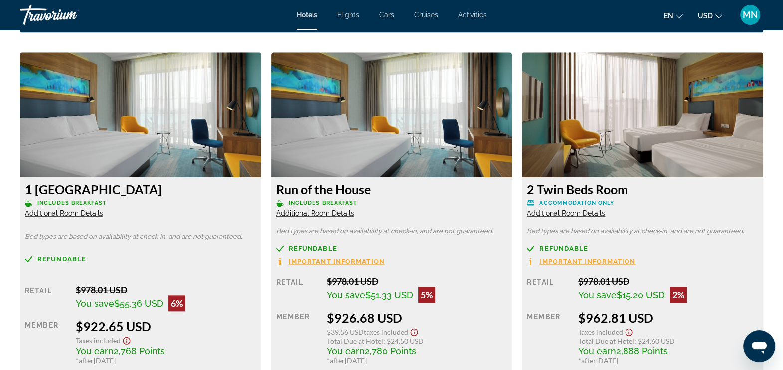
scroll to position [1483, 0]
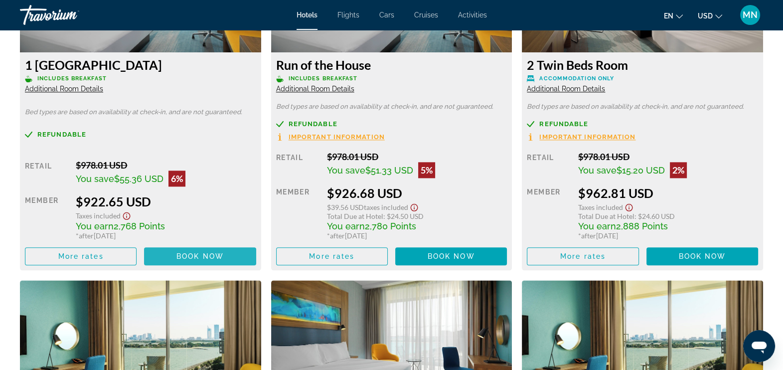
click at [199, 257] on span "Book now" at bounding box center [199, 256] width 47 height 8
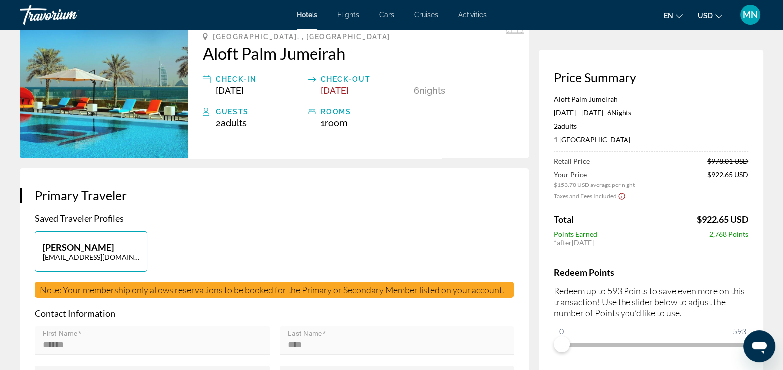
scroll to position [124, 0]
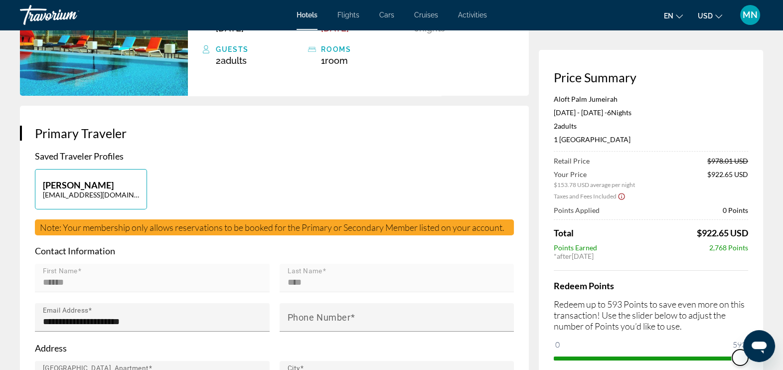
drag, startPoint x: 566, startPoint y: 344, endPoint x: 767, endPoint y: 331, distance: 201.7
